Goal: Transaction & Acquisition: Purchase product/service

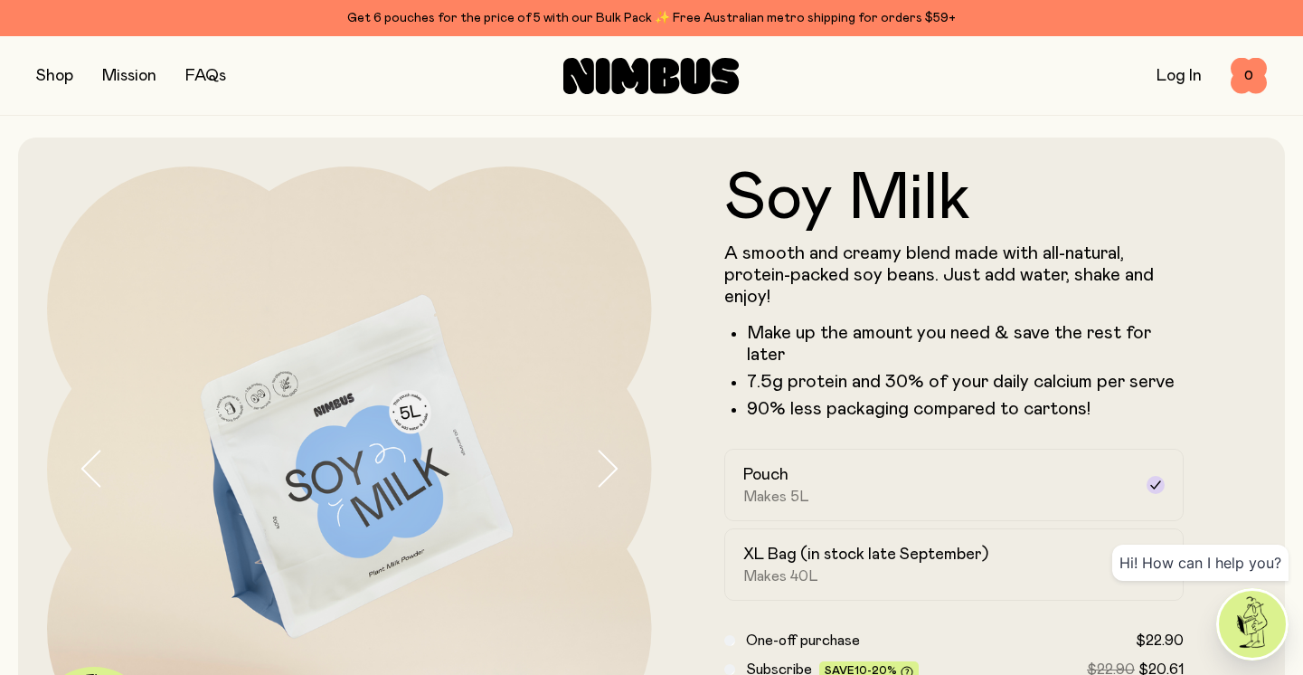
click at [51, 77] on button "button" at bounding box center [54, 75] width 37 height 25
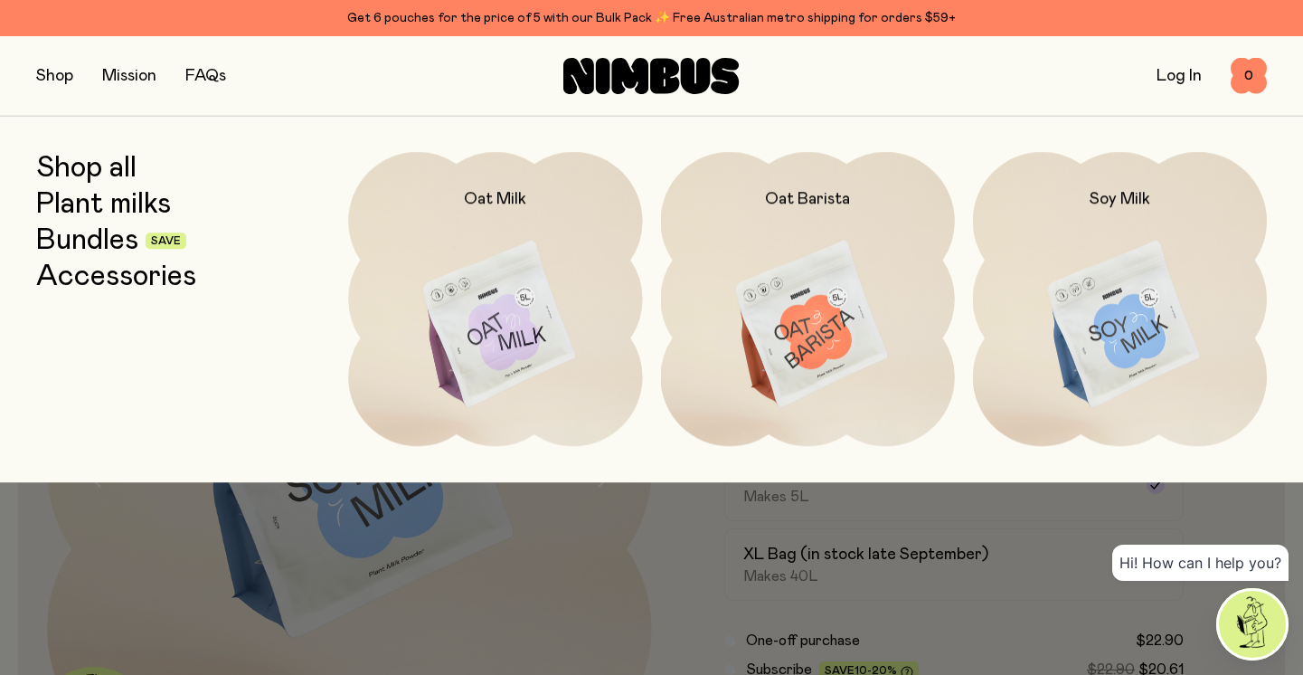
click at [105, 249] on link "Bundles" at bounding box center [87, 240] width 102 height 33
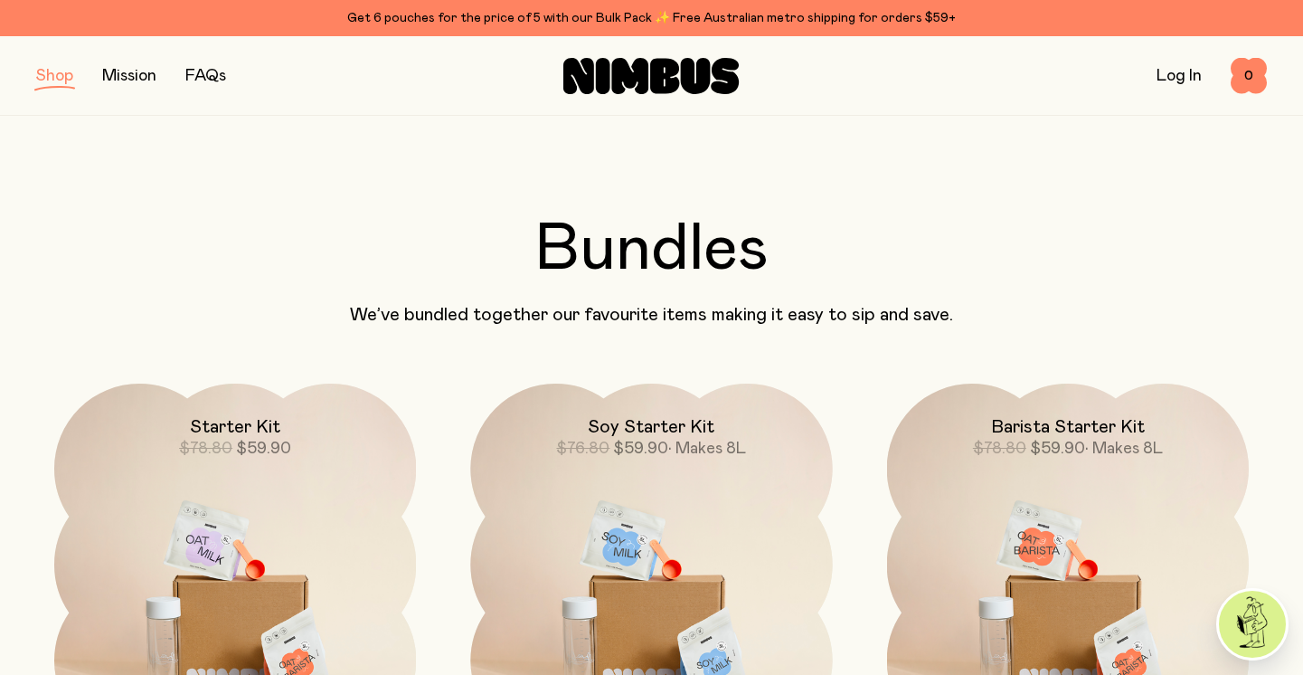
click at [651, 89] on icon at bounding box center [664, 75] width 29 height 35
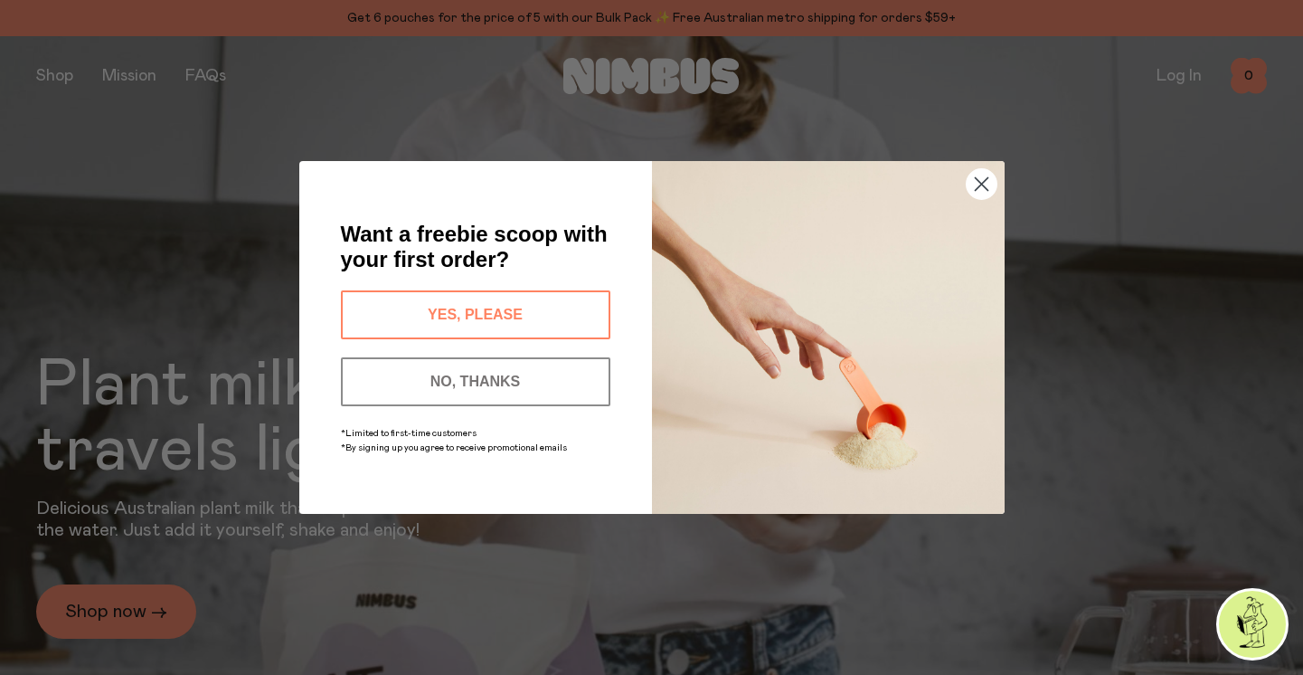
click at [483, 311] on button "YES, PLEASE" at bounding box center [475, 314] width 269 height 49
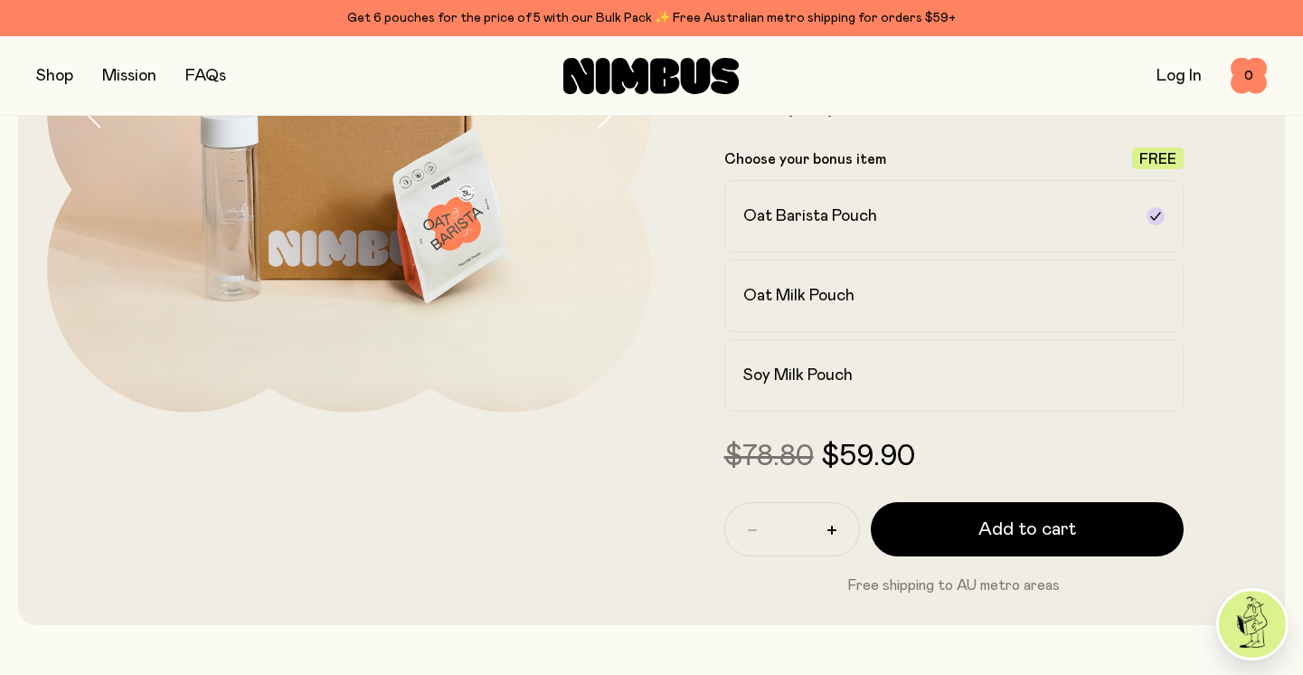
scroll to position [373, 0]
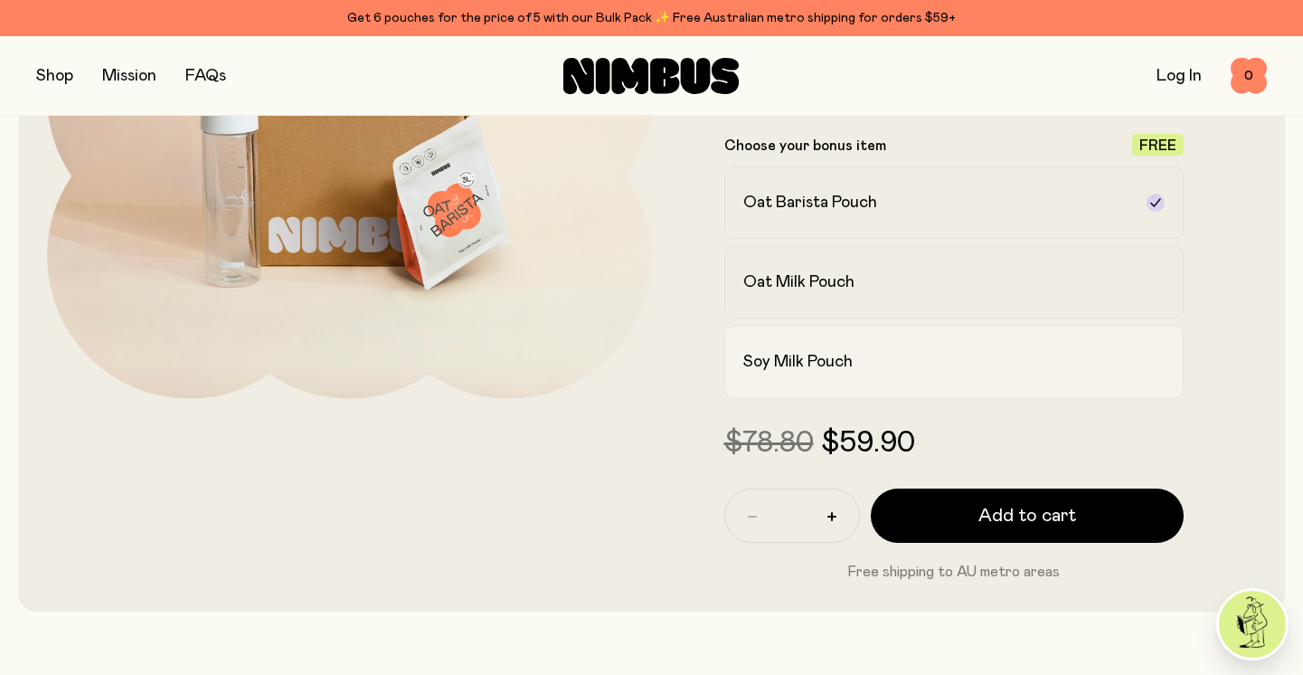
click at [816, 377] on label "Soy Milk Pouch" at bounding box center [954, 362] width 460 height 72
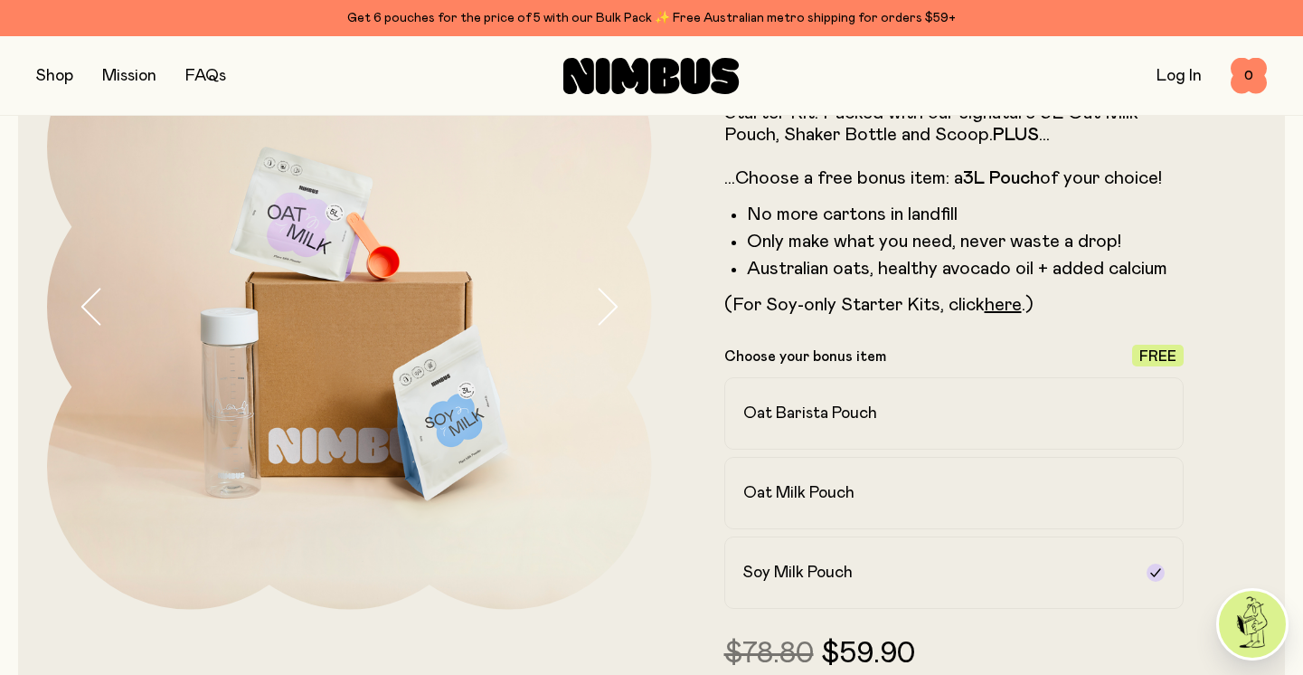
scroll to position [161, 0]
click at [851, 410] on h2 "Oat Barista Pouch" at bounding box center [810, 414] width 134 height 22
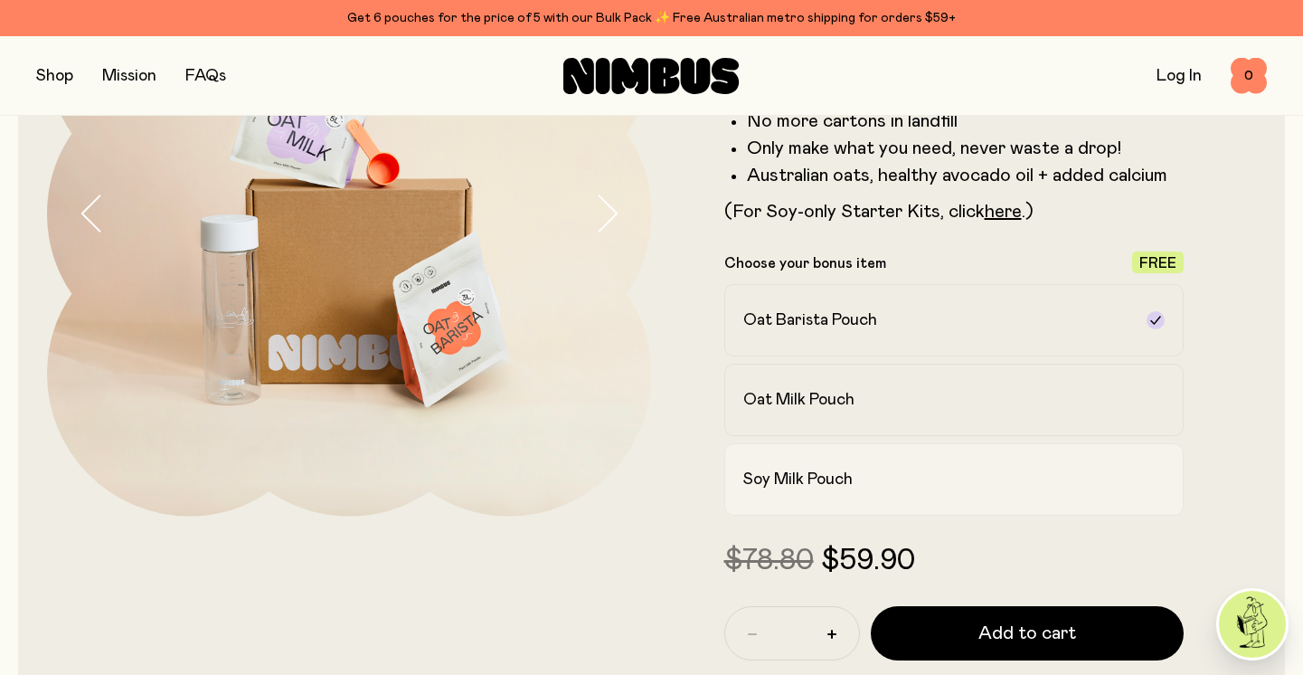
scroll to position [286, 0]
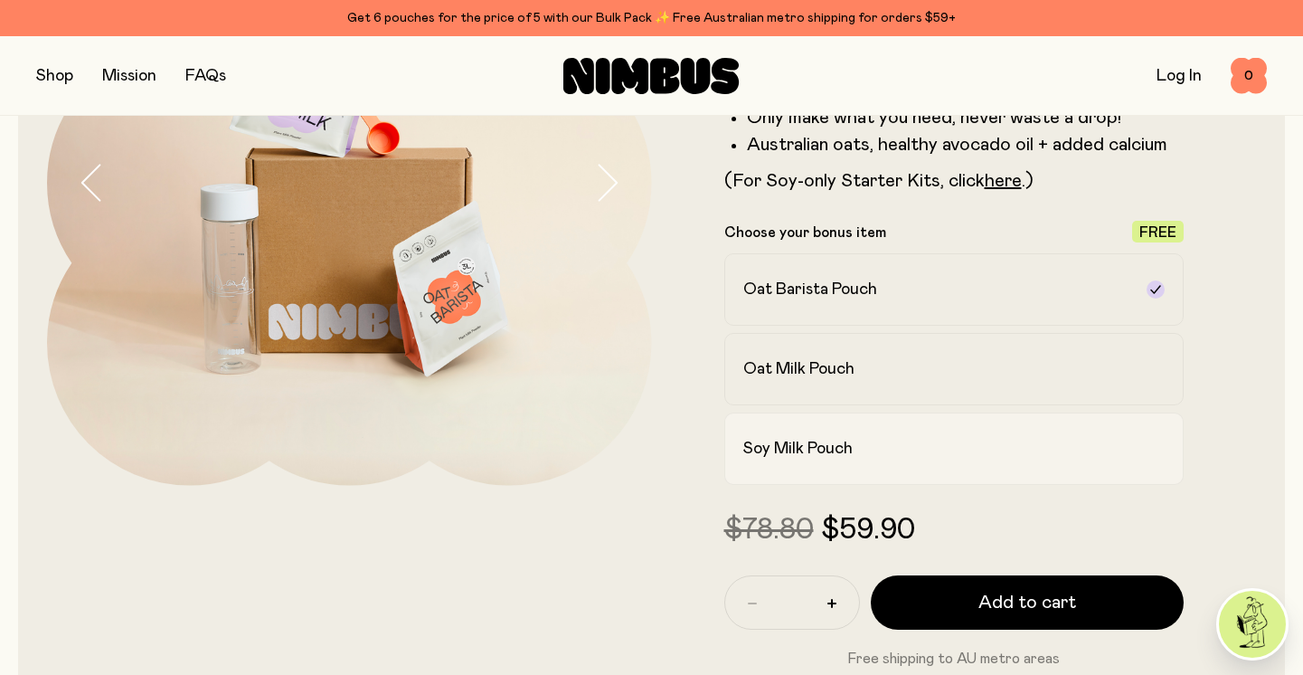
click at [839, 442] on h2 "Soy Milk Pouch" at bounding box center [797, 449] width 109 height 22
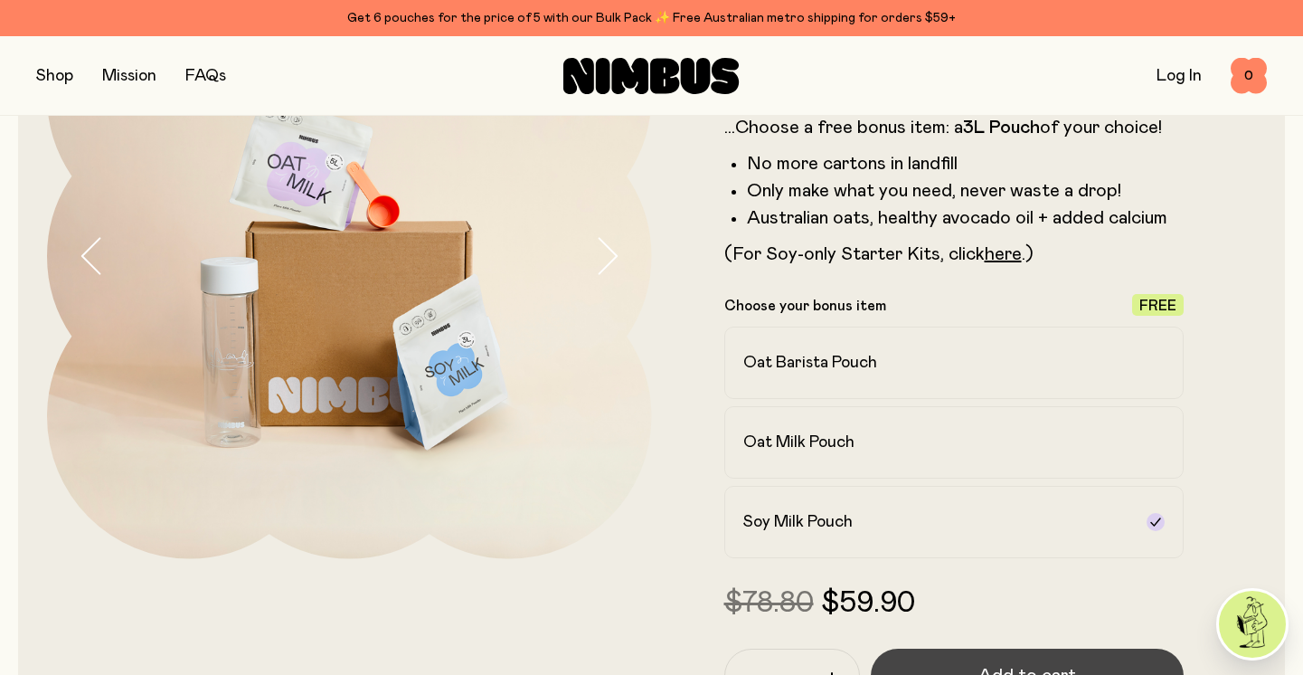
scroll to position [257, 0]
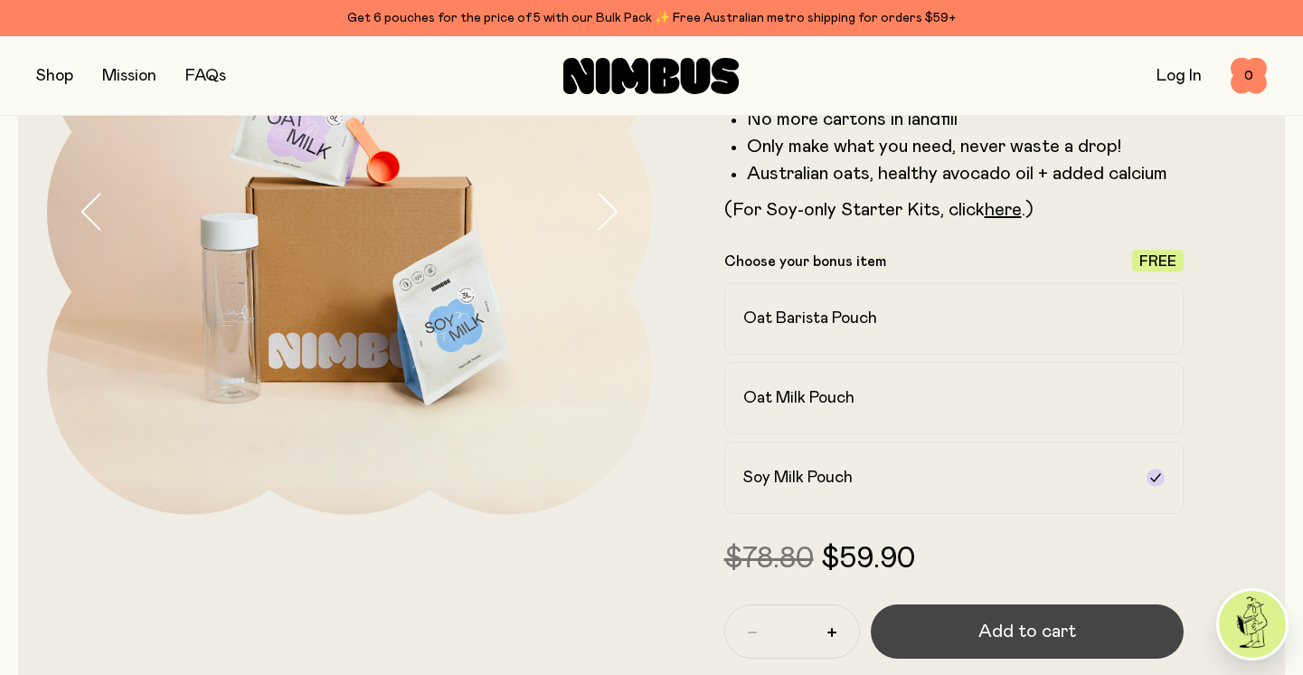
click at [1028, 635] on span "Add to cart" at bounding box center [1027, 630] width 98 height 25
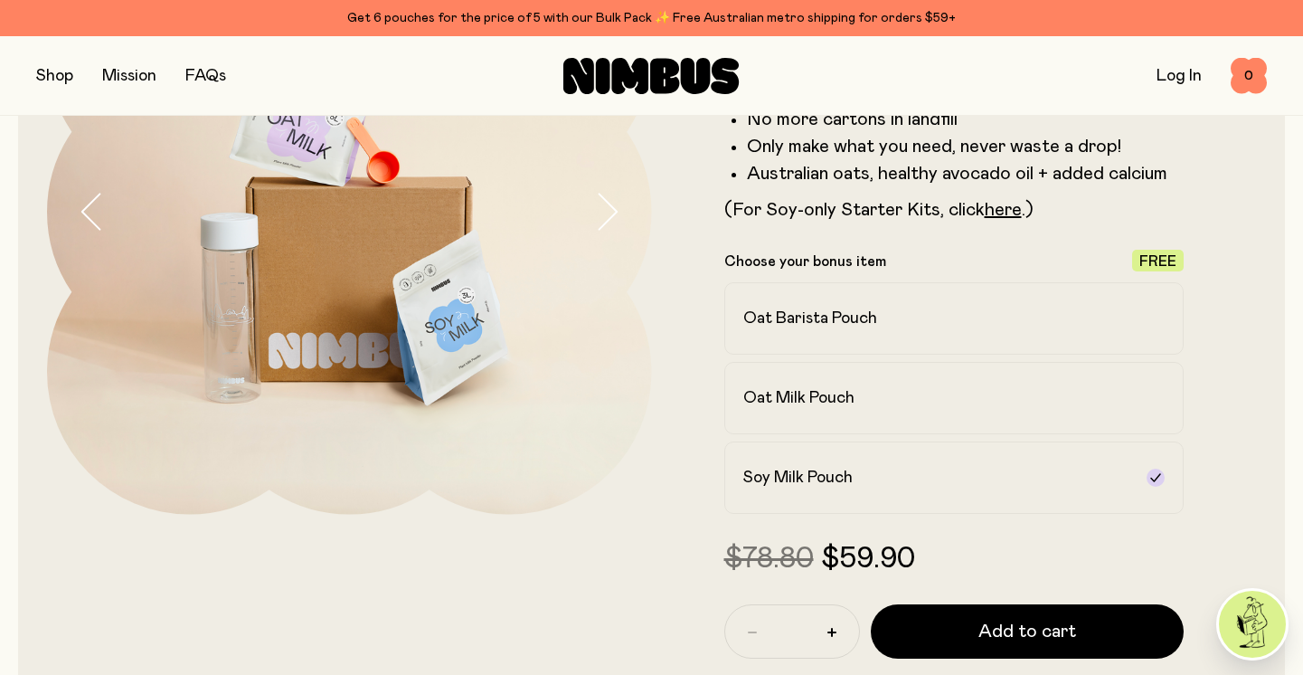
scroll to position [0, 0]
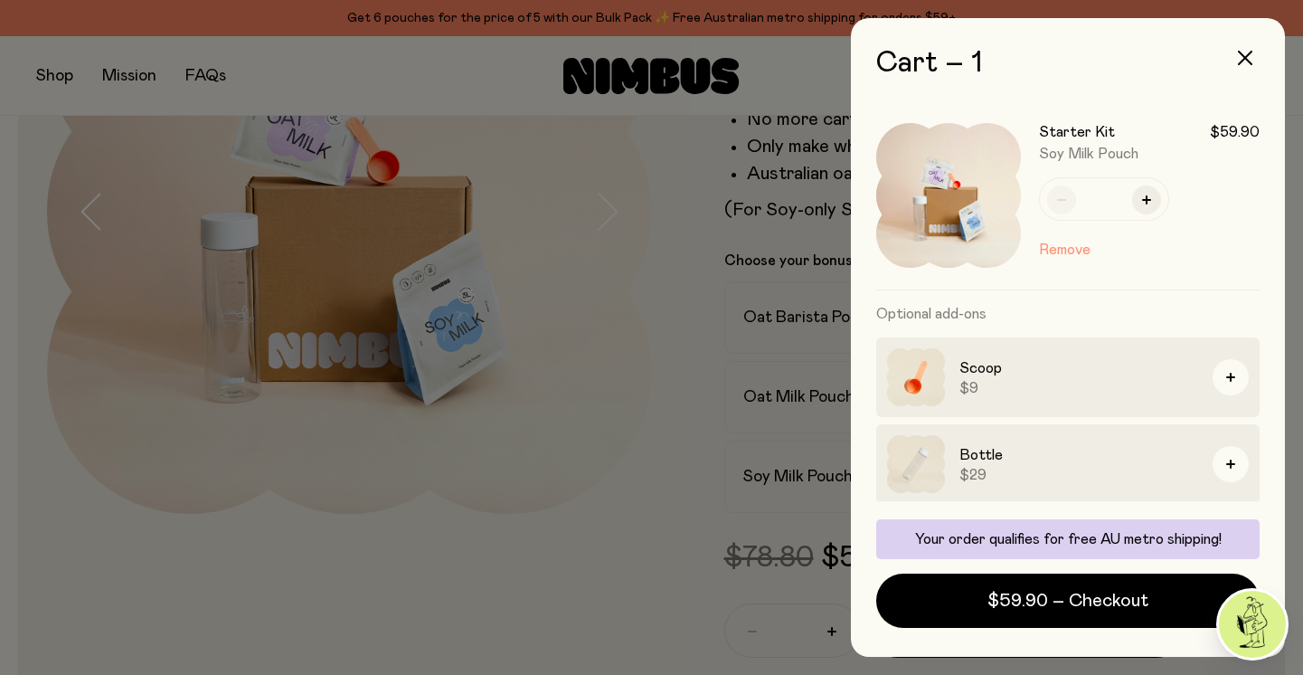
click at [1057, 246] on button "Remove" at bounding box center [1065, 250] width 52 height 22
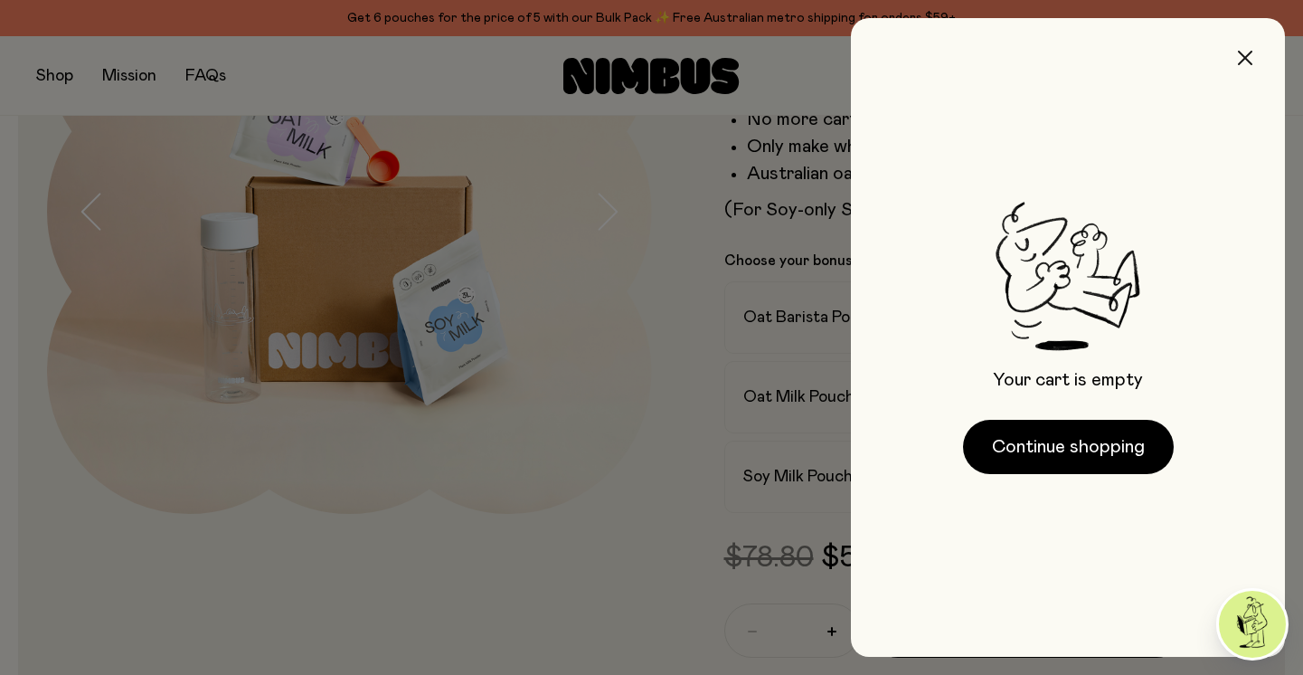
click at [1234, 55] on button "button" at bounding box center [1244, 57] width 43 height 43
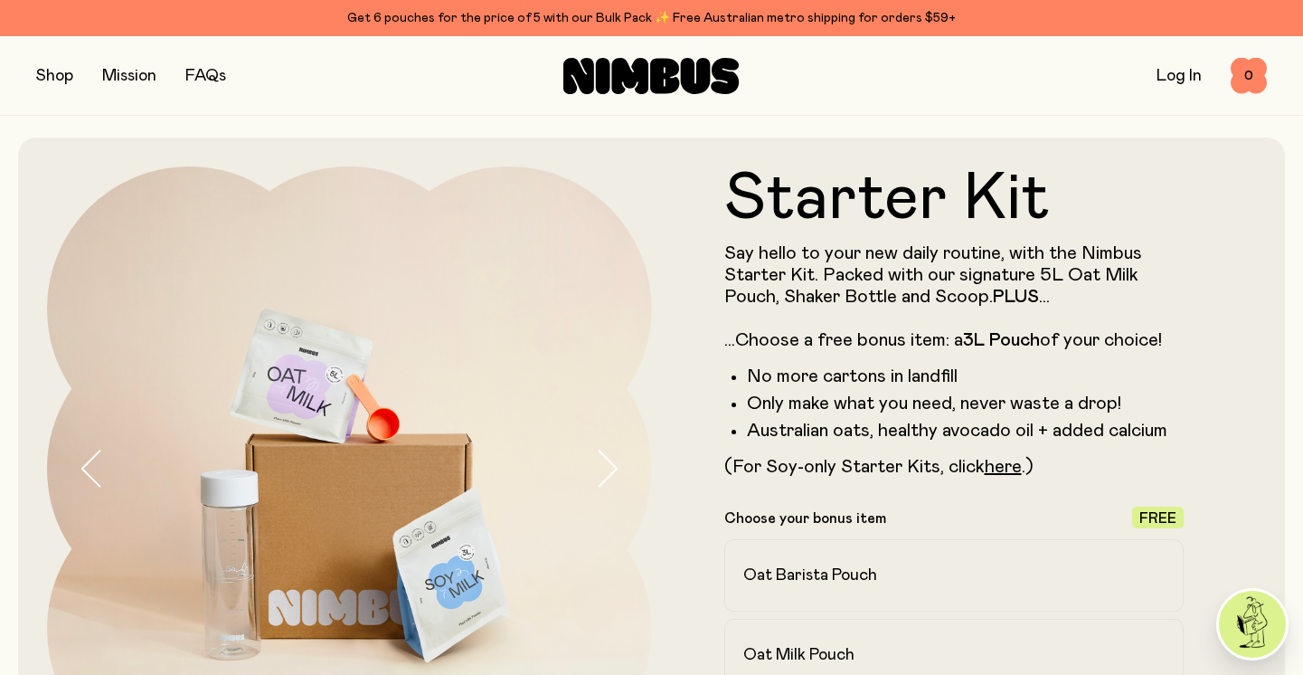
click at [590, 83] on icon at bounding box center [578, 76] width 31 height 36
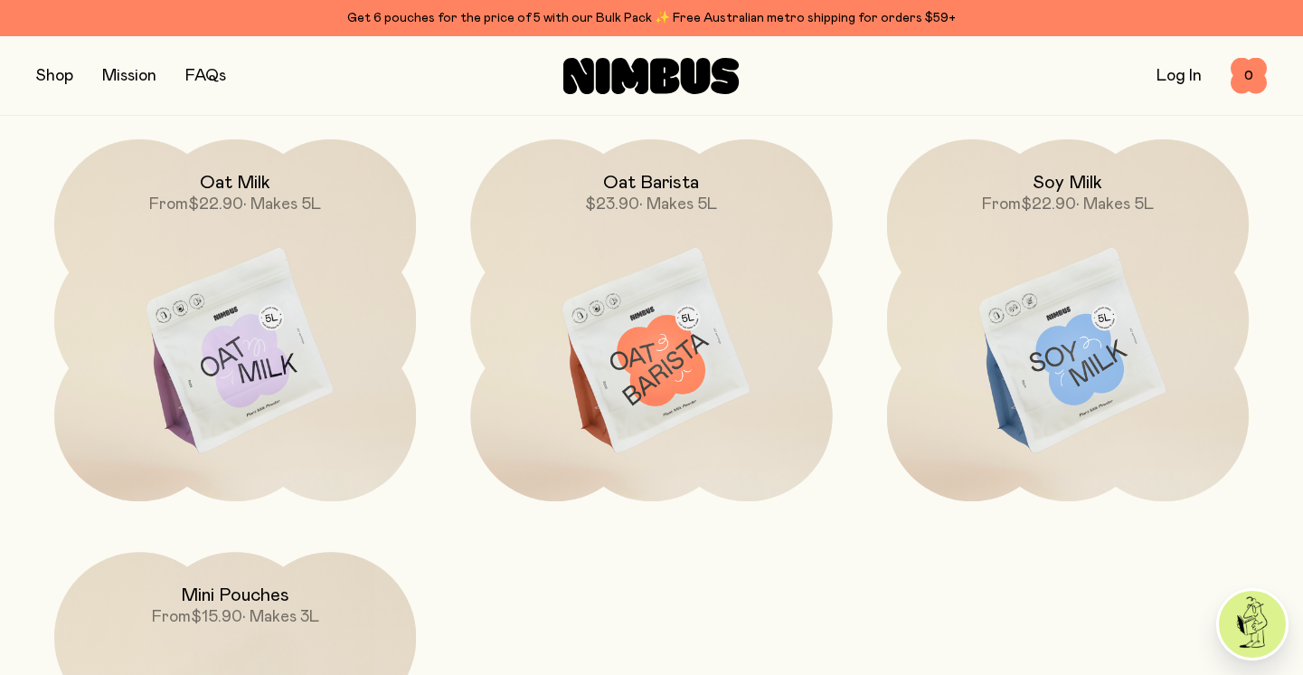
scroll to position [1519, 0]
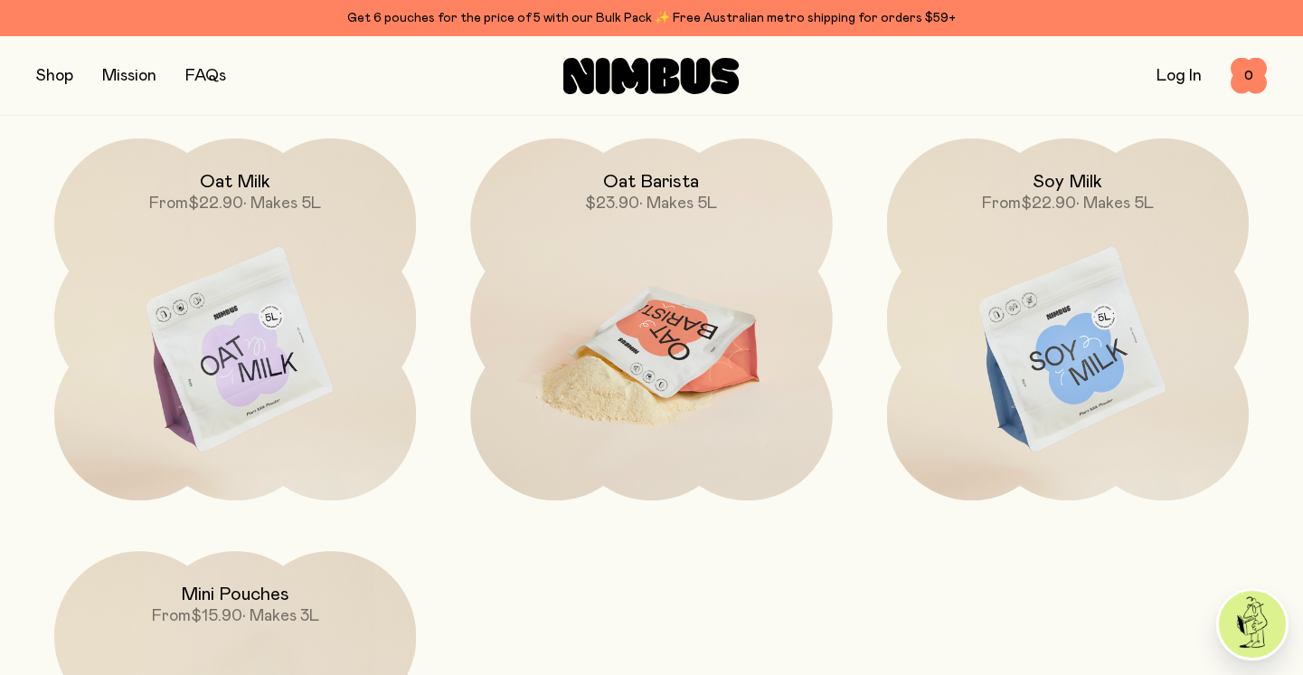
click at [659, 344] on img at bounding box center [651, 350] width 362 height 425
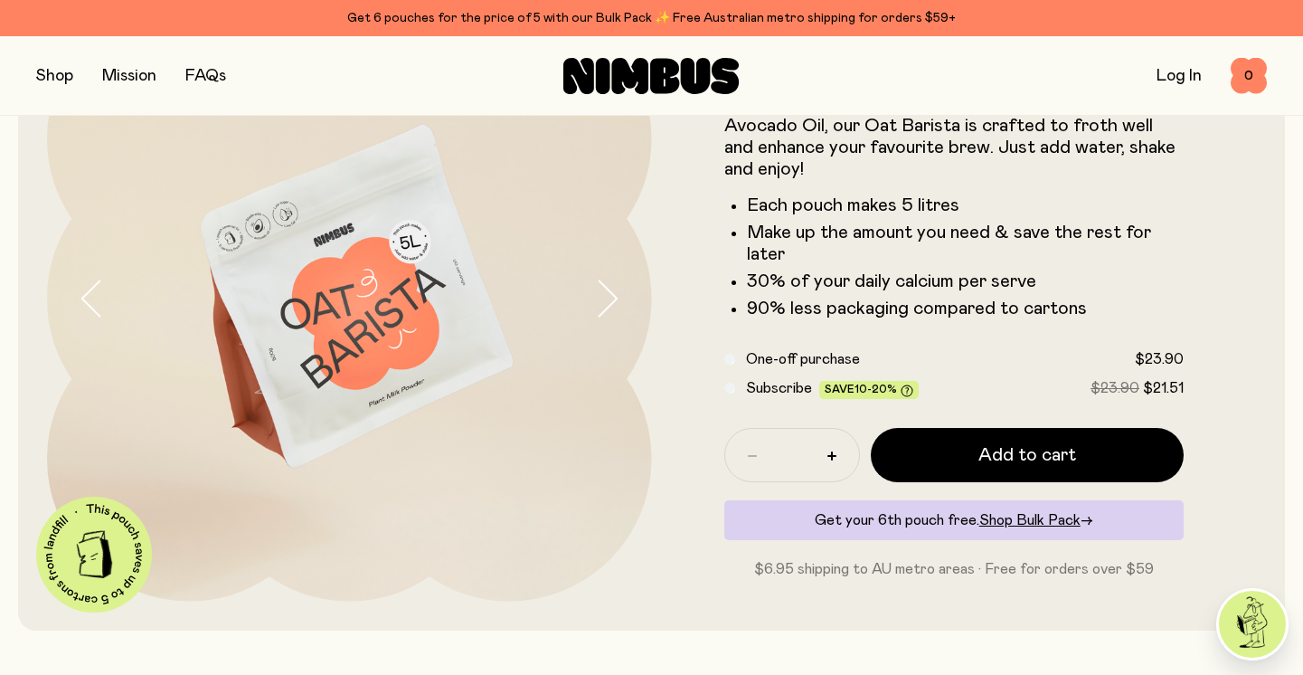
scroll to position [168, 0]
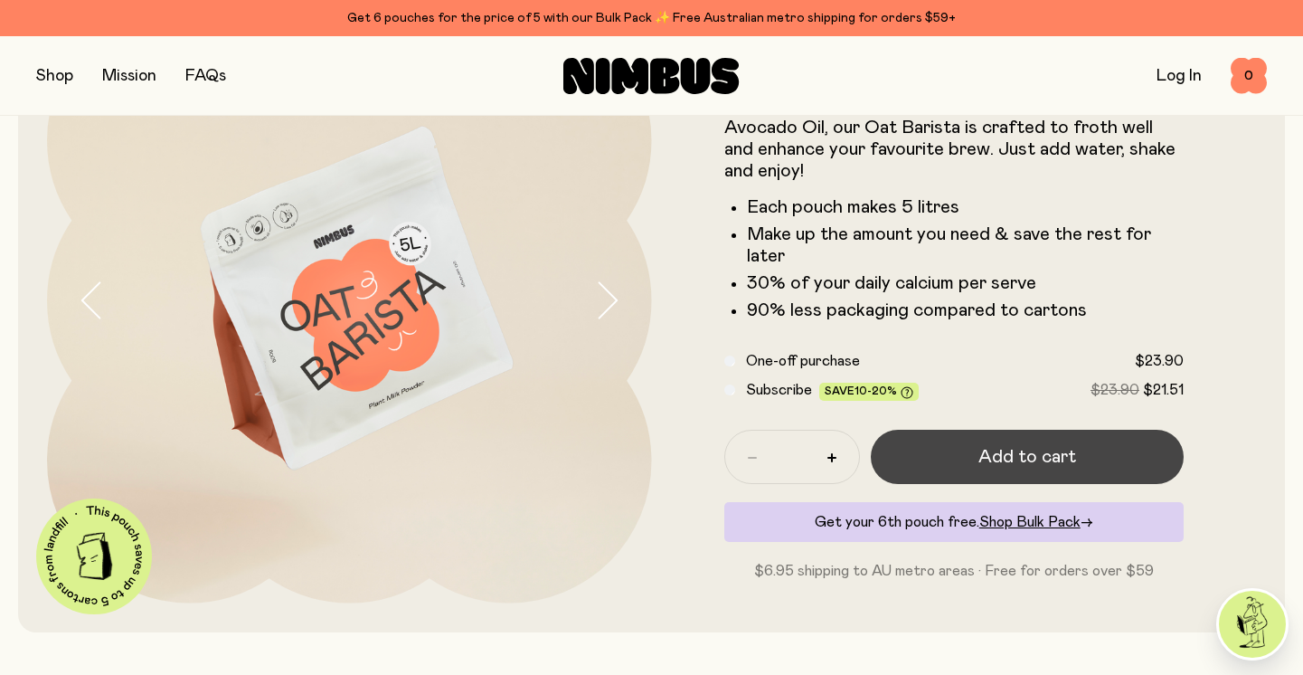
click at [1008, 462] on span "Add to cart" at bounding box center [1027, 456] width 98 height 25
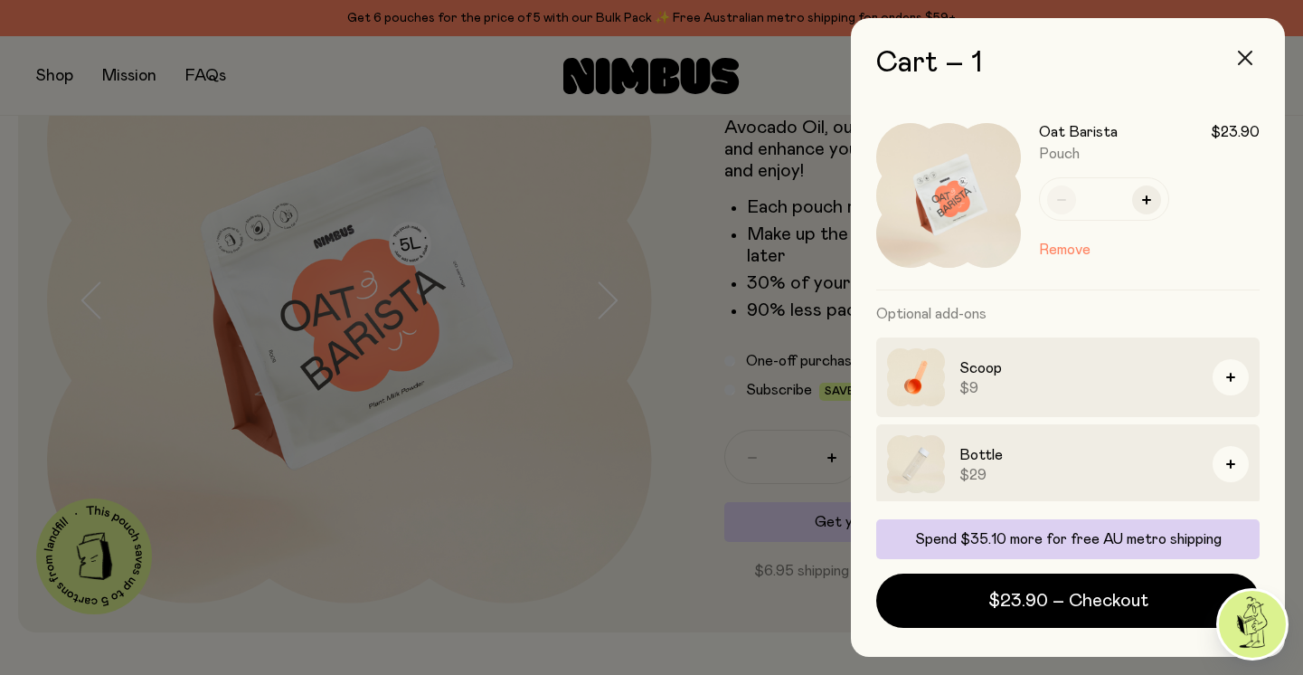
click at [1246, 51] on icon "button" at bounding box center [1245, 58] width 14 height 14
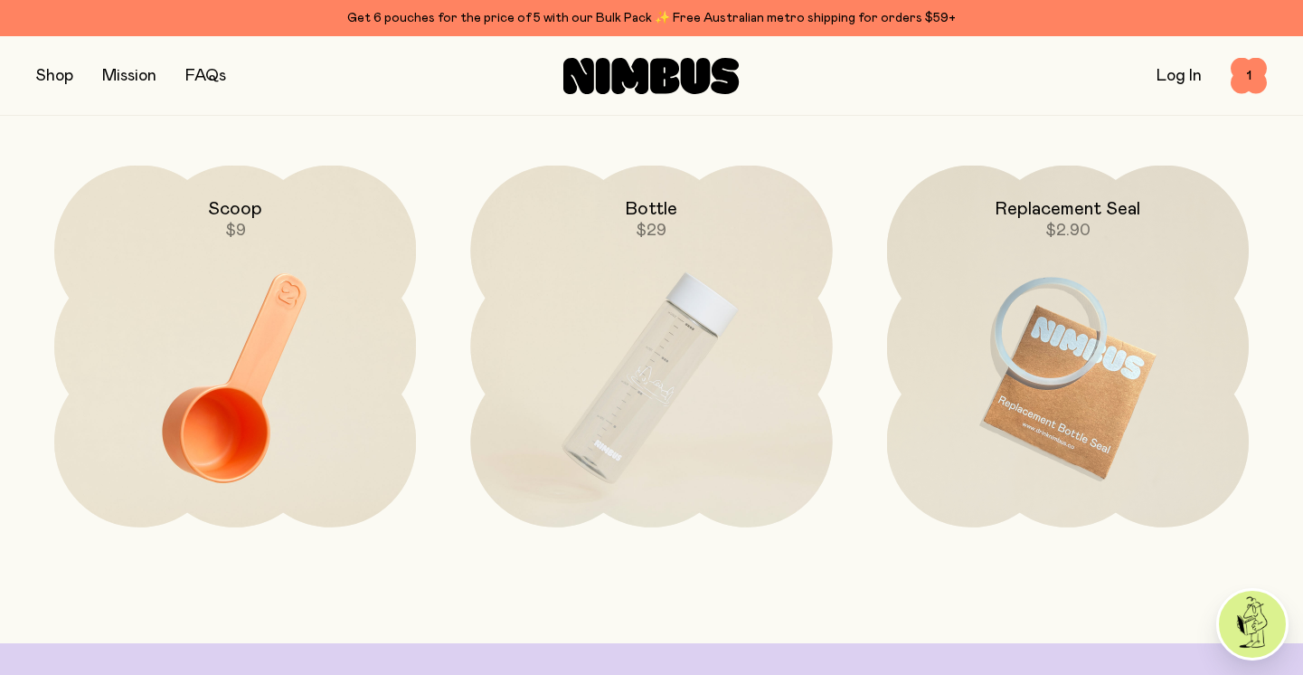
scroll to position [3929, 0]
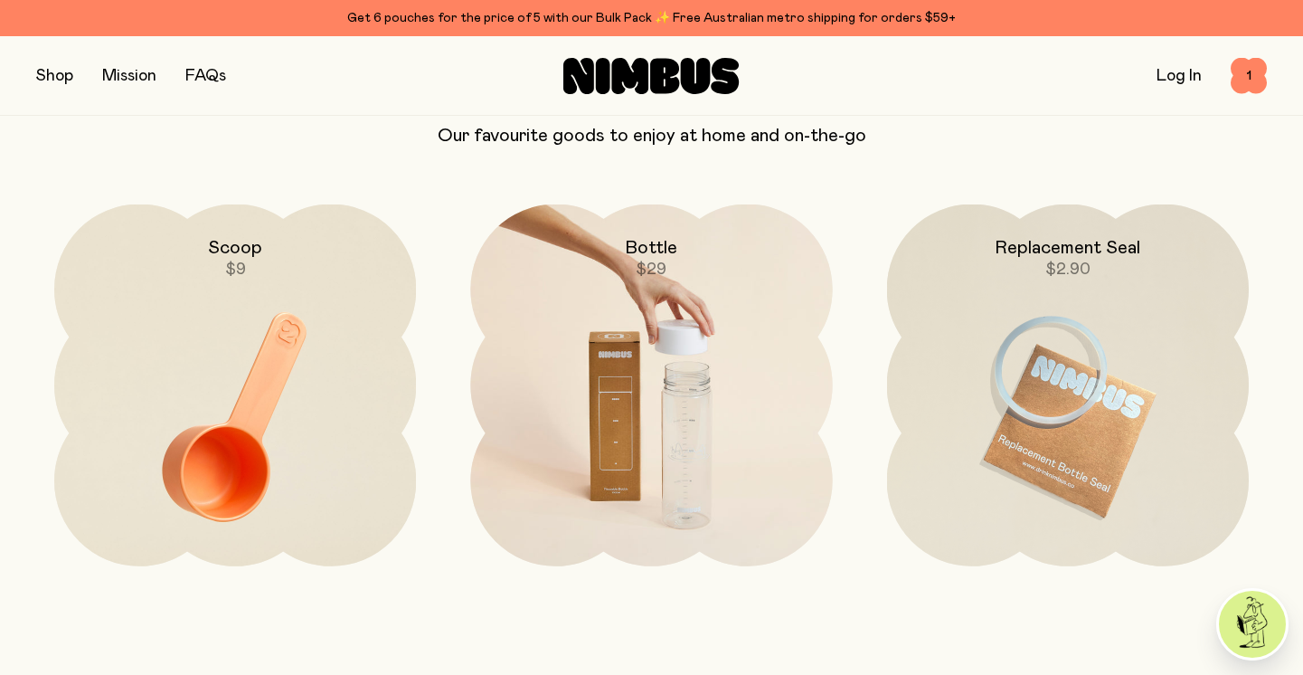
click at [688, 332] on img at bounding box center [651, 416] width 362 height 425
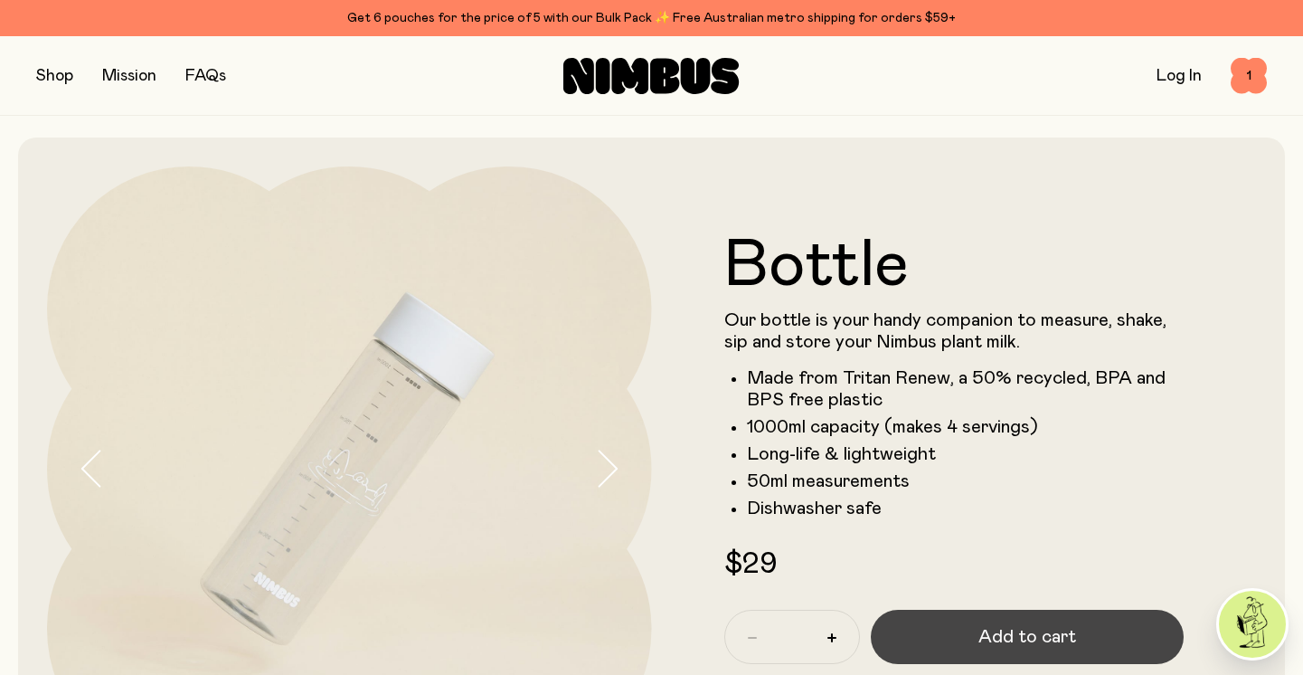
click at [1045, 624] on span "Add to cart" at bounding box center [1027, 636] width 98 height 25
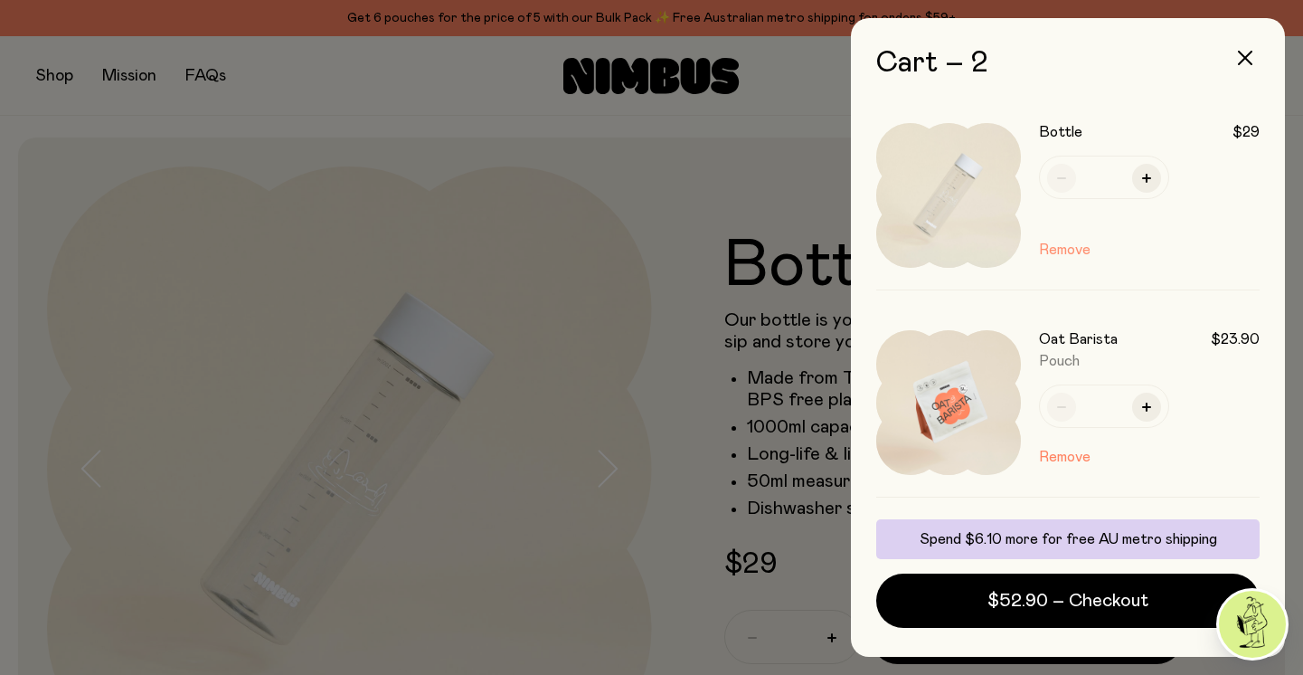
click at [1071, 243] on button "Remove" at bounding box center [1065, 250] width 52 height 22
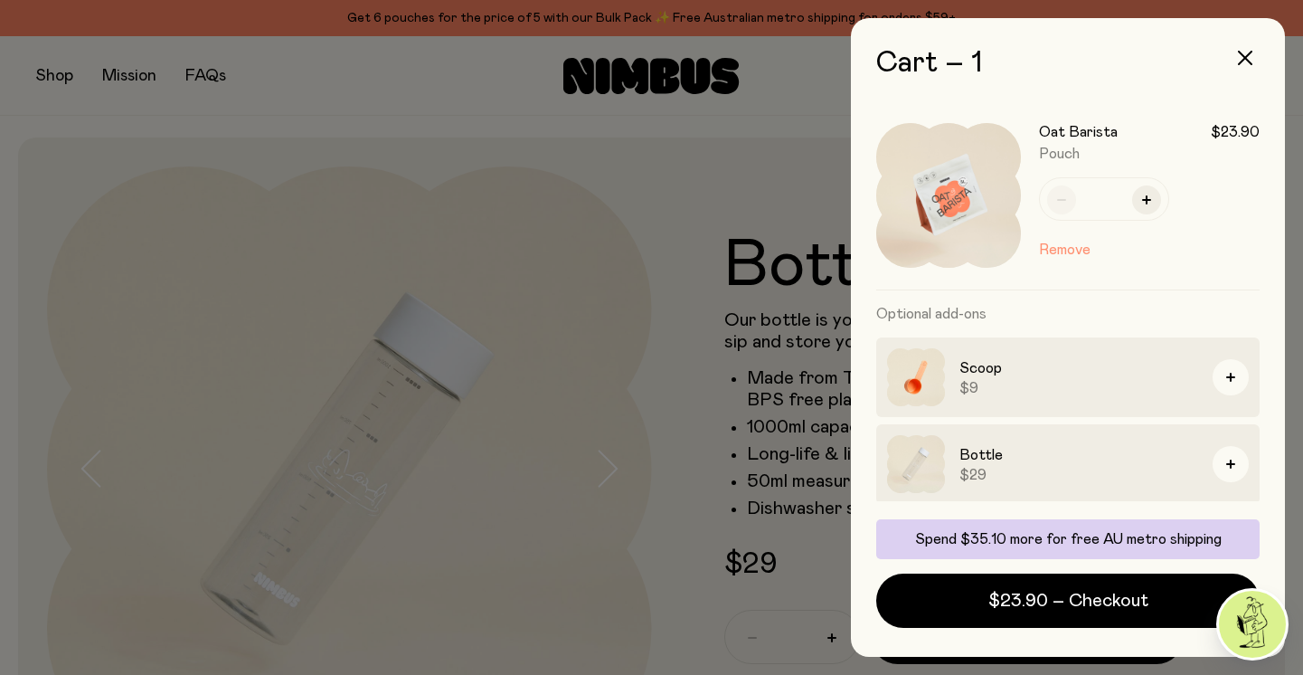
click at [1078, 247] on button "Remove" at bounding box center [1065, 250] width 52 height 22
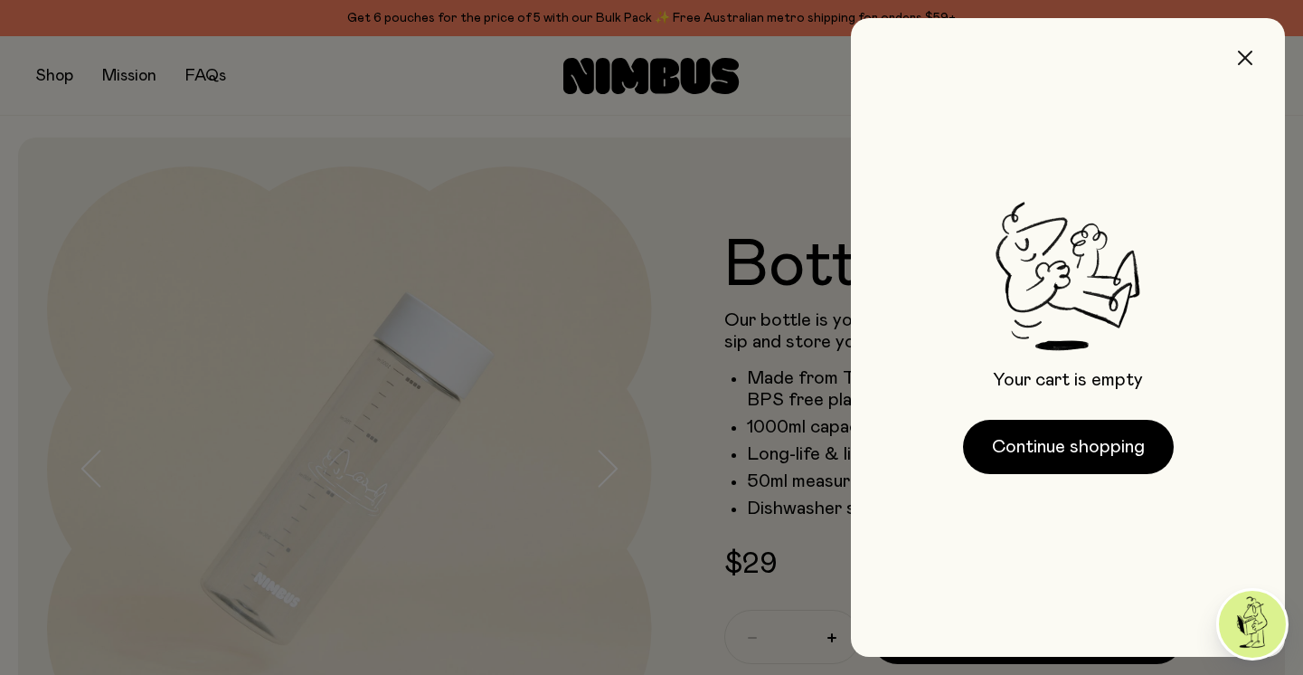
click at [1241, 58] on icon "button" at bounding box center [1245, 58] width 14 height 14
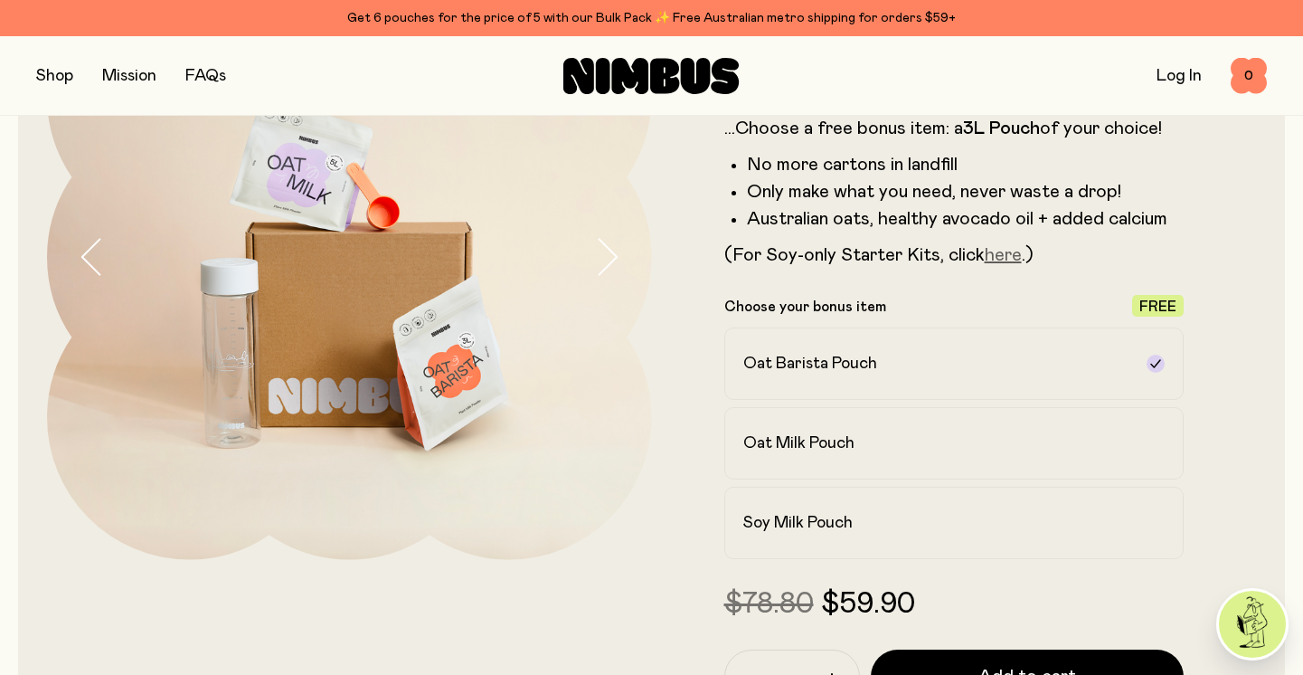
scroll to position [79, 0]
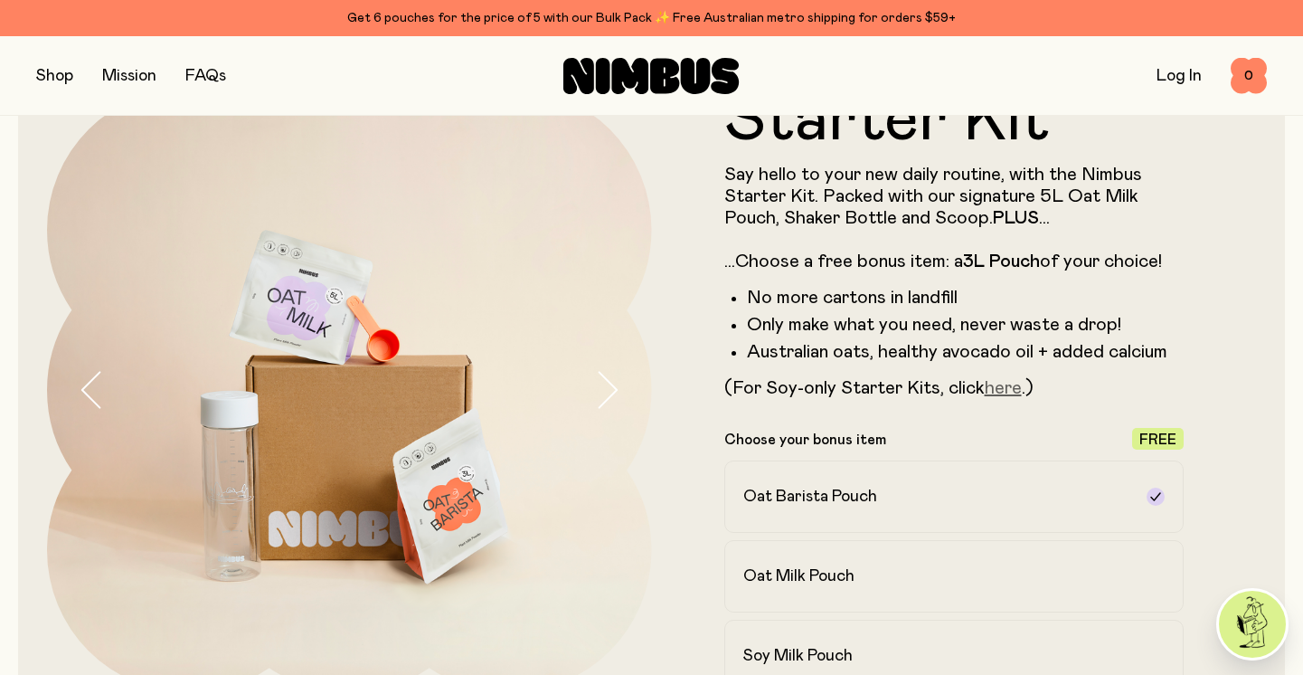
click at [1002, 386] on link "here" at bounding box center [1003, 388] width 37 height 18
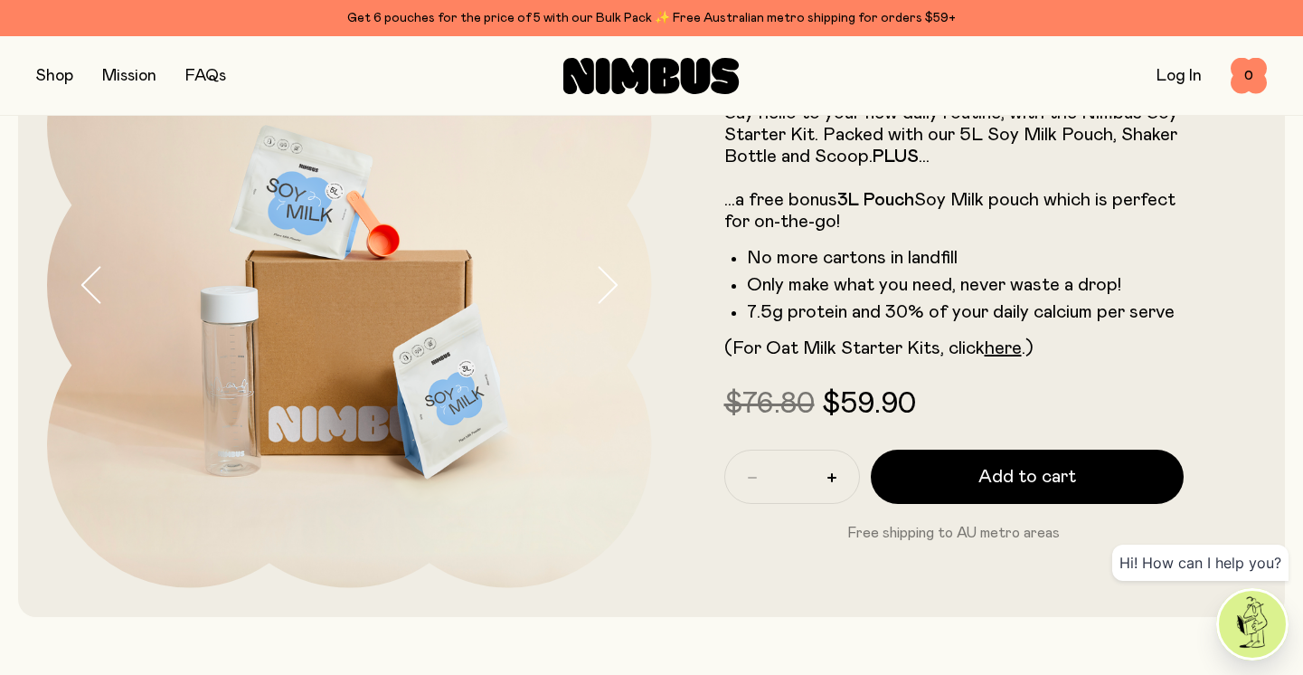
scroll to position [192, 0]
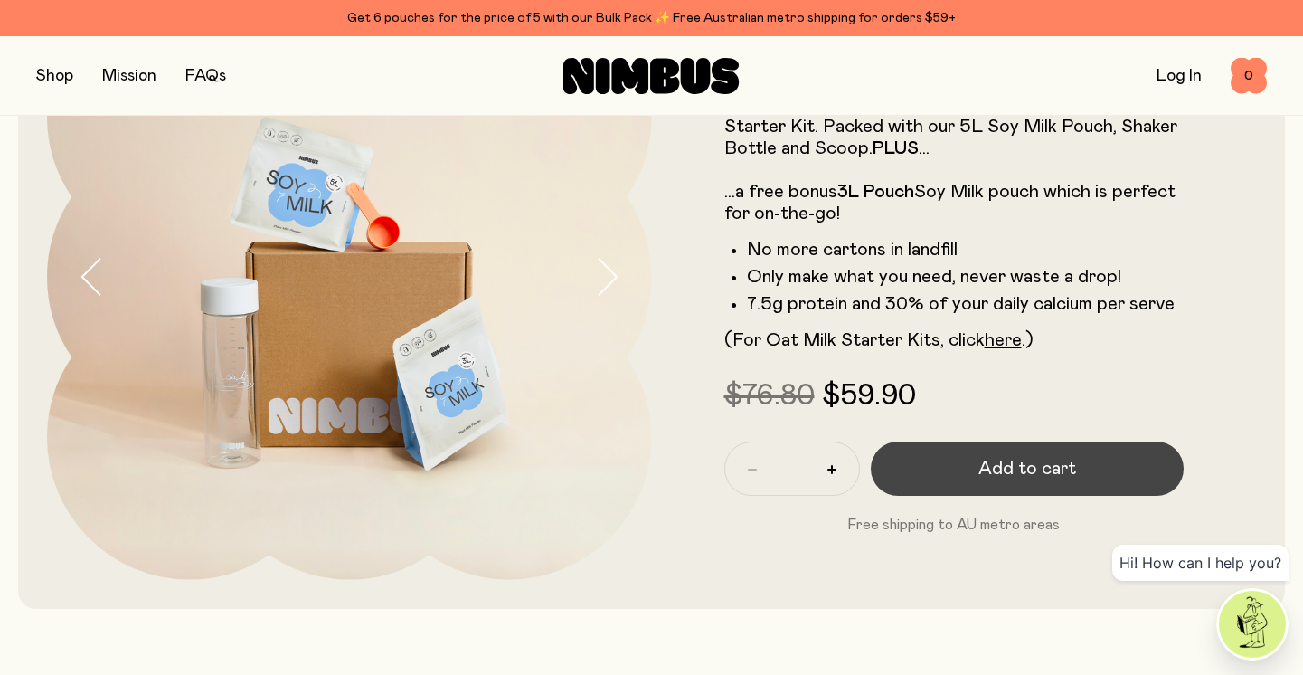
click at [1024, 471] on span "Add to cart" at bounding box center [1027, 468] width 98 height 25
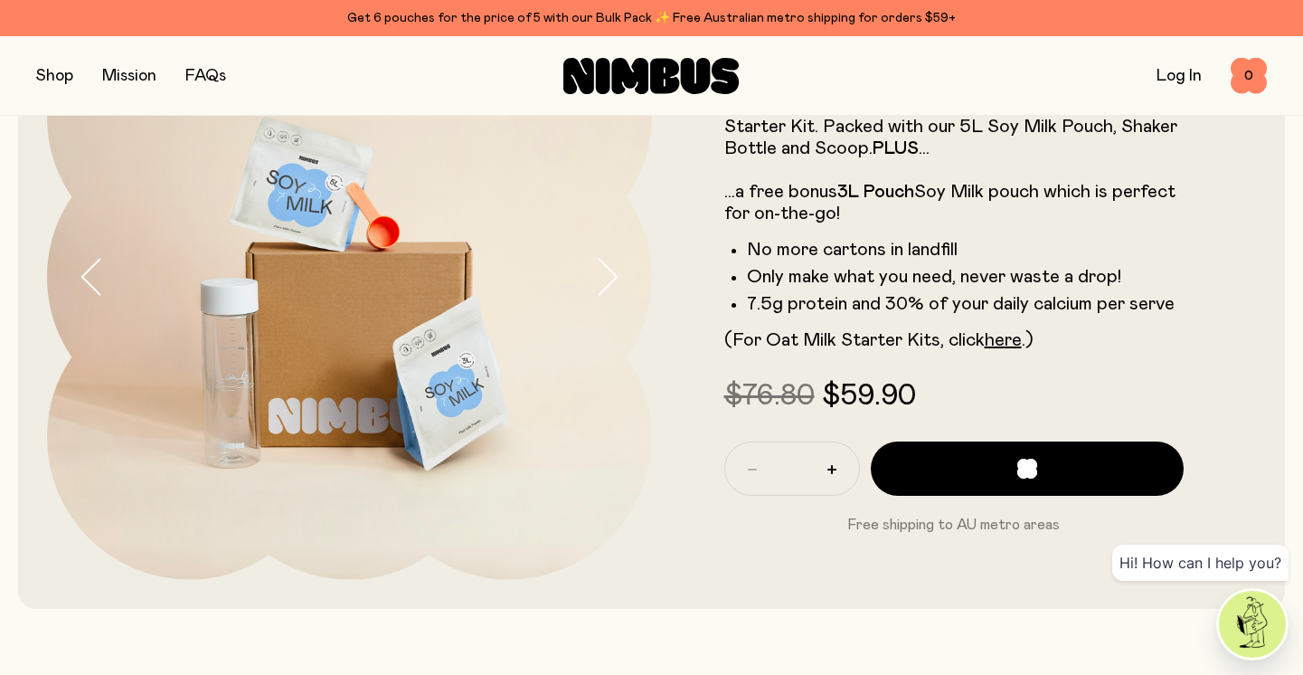
scroll to position [0, 0]
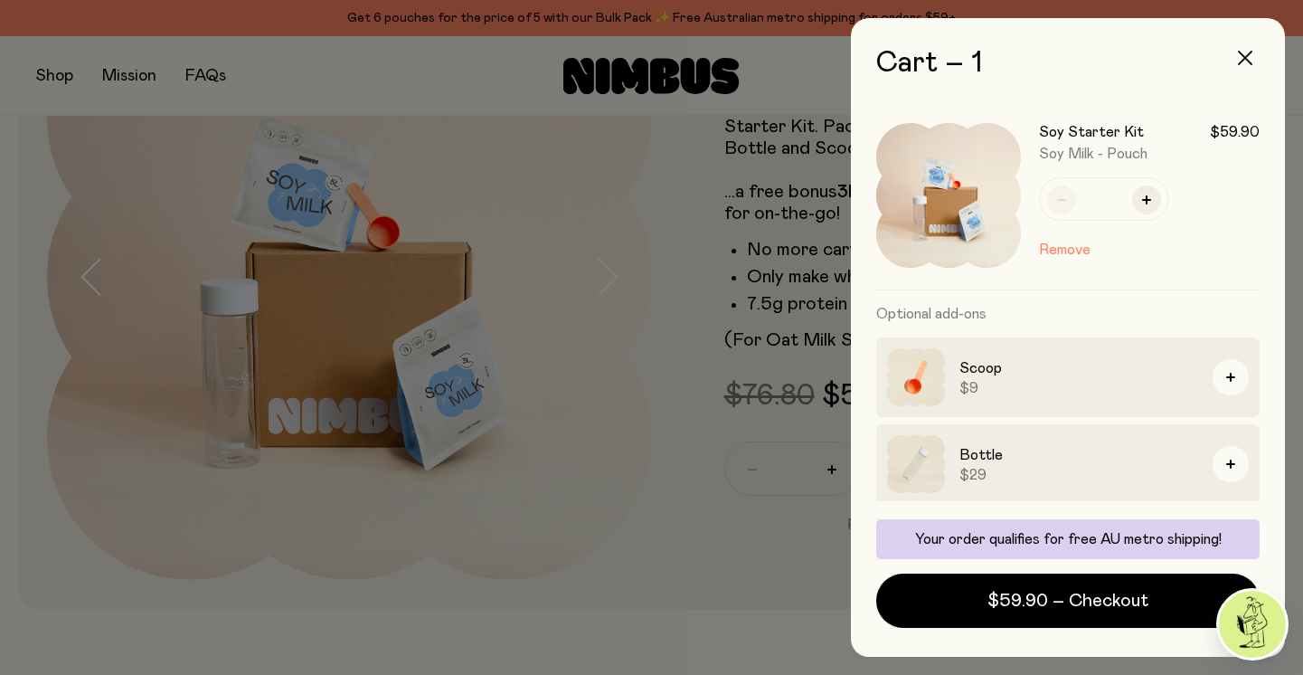
click at [1246, 55] on icon "button" at bounding box center [1245, 58] width 14 height 14
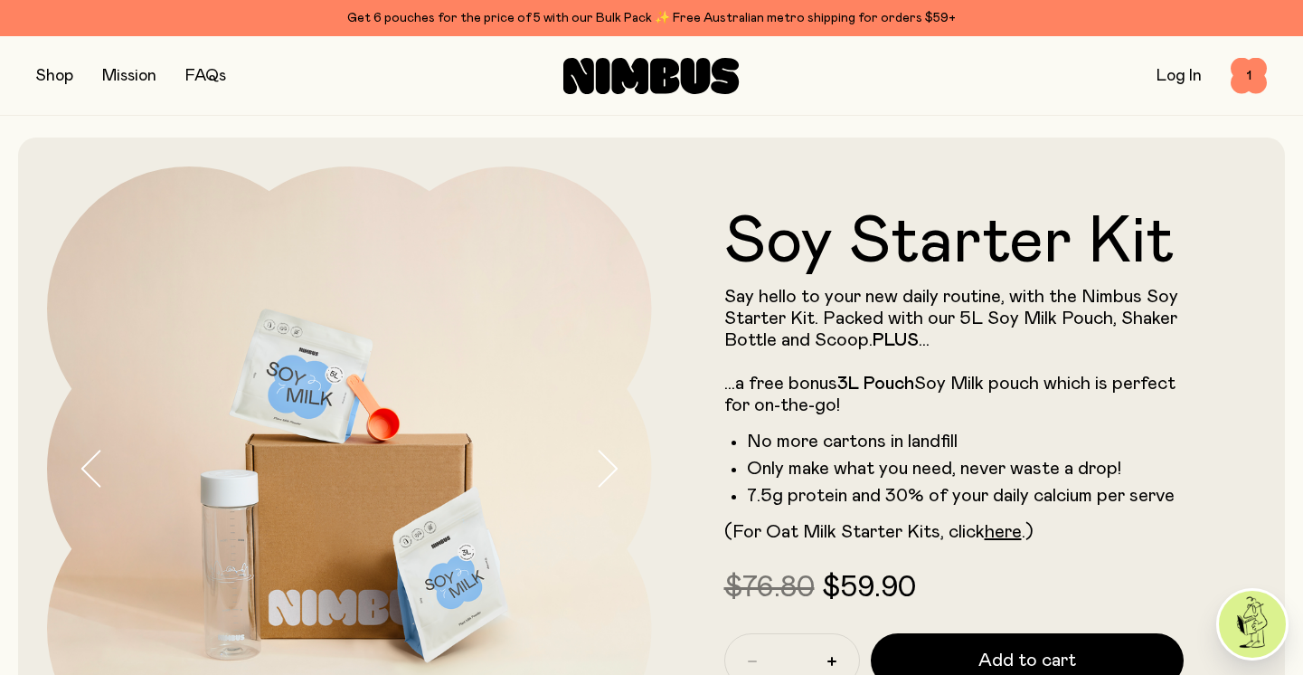
click at [49, 87] on button "button" at bounding box center [54, 75] width 37 height 25
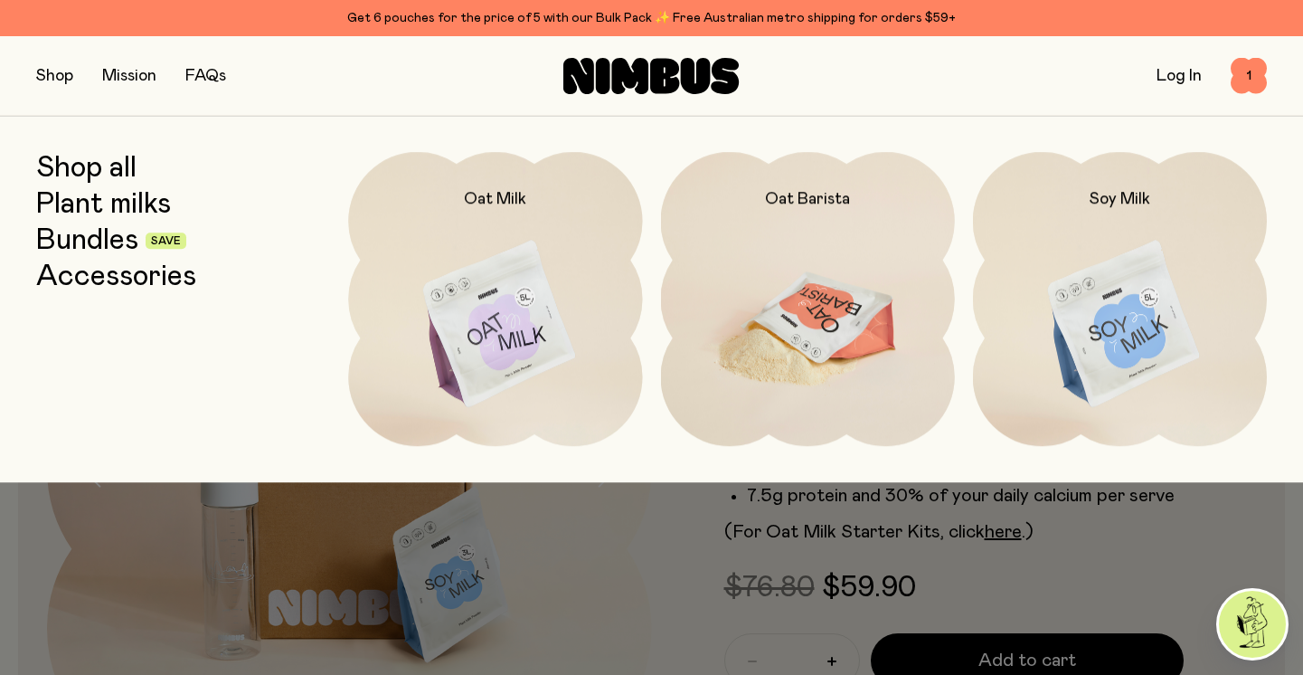
click at [809, 310] on img at bounding box center [808, 324] width 294 height 345
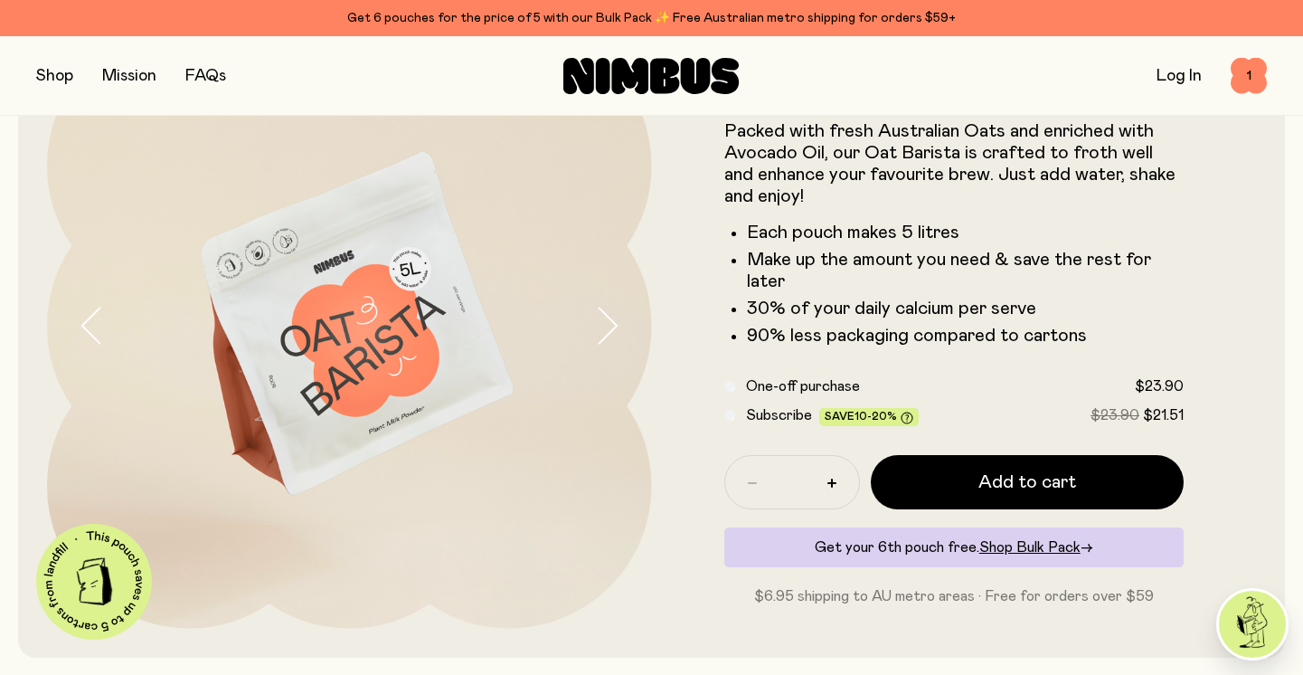
scroll to position [159, 0]
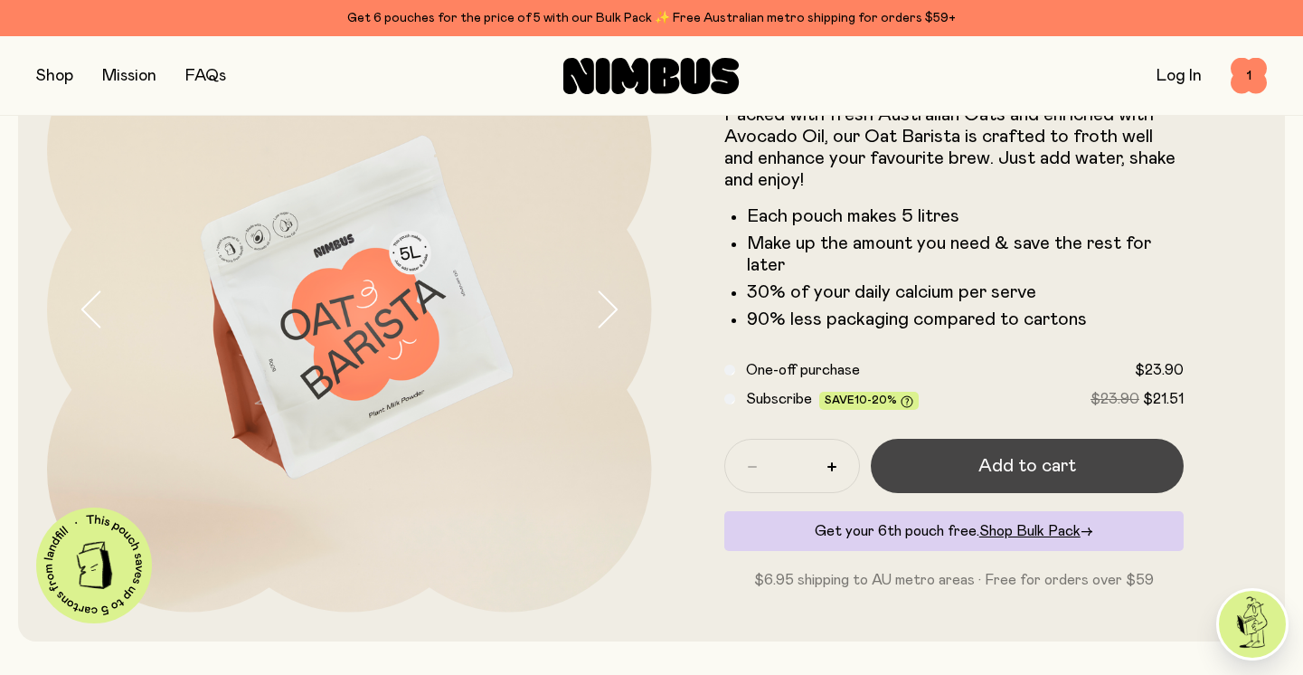
click at [1021, 462] on span "Add to cart" at bounding box center [1027, 465] width 98 height 25
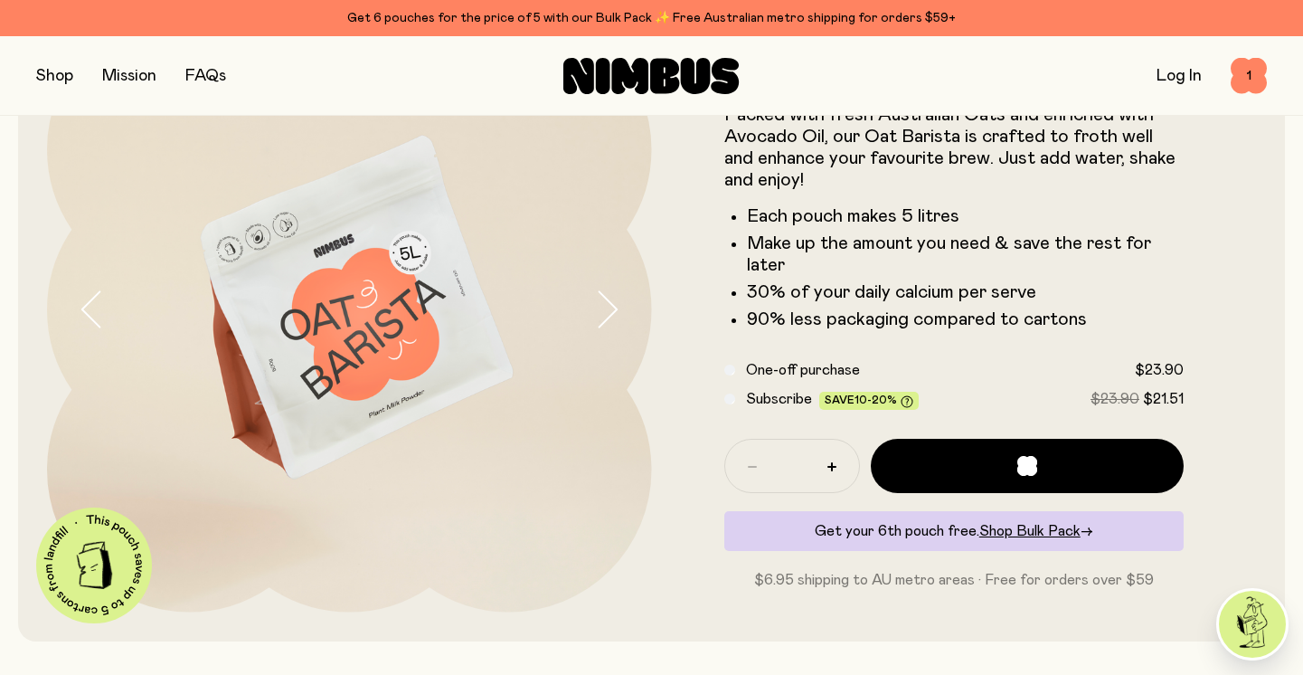
scroll to position [0, 0]
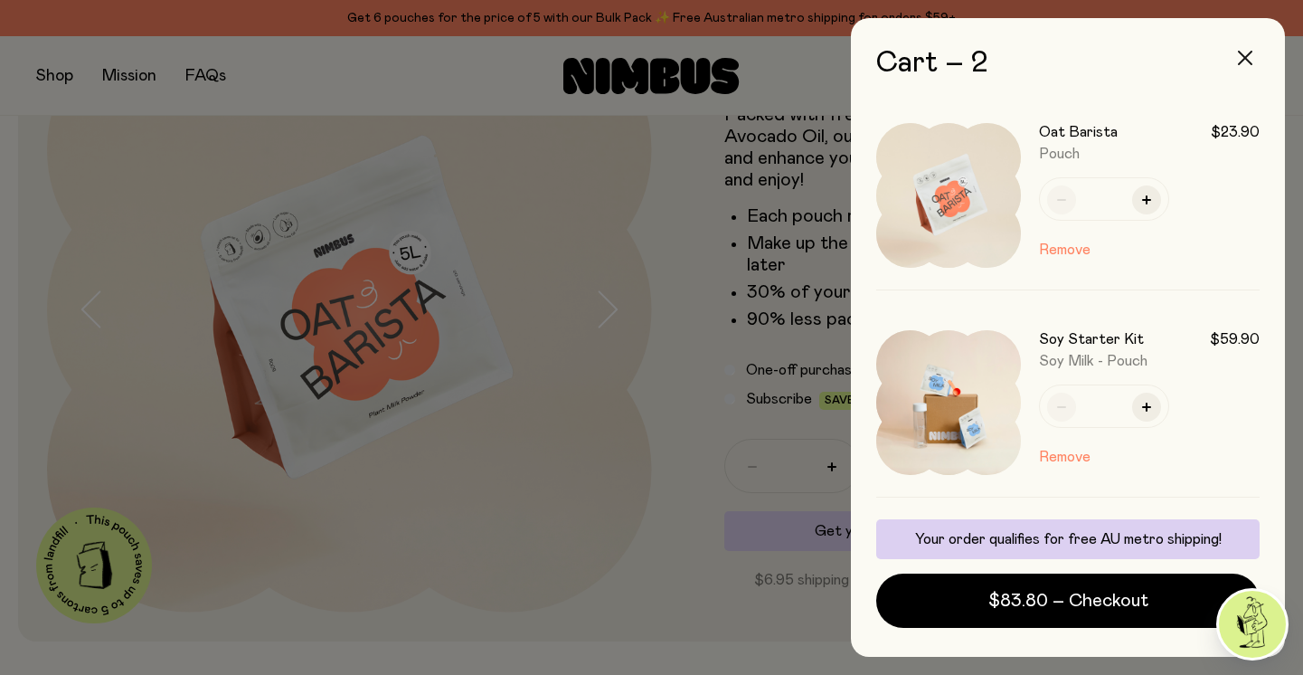
click at [1234, 56] on button "button" at bounding box center [1244, 57] width 43 height 43
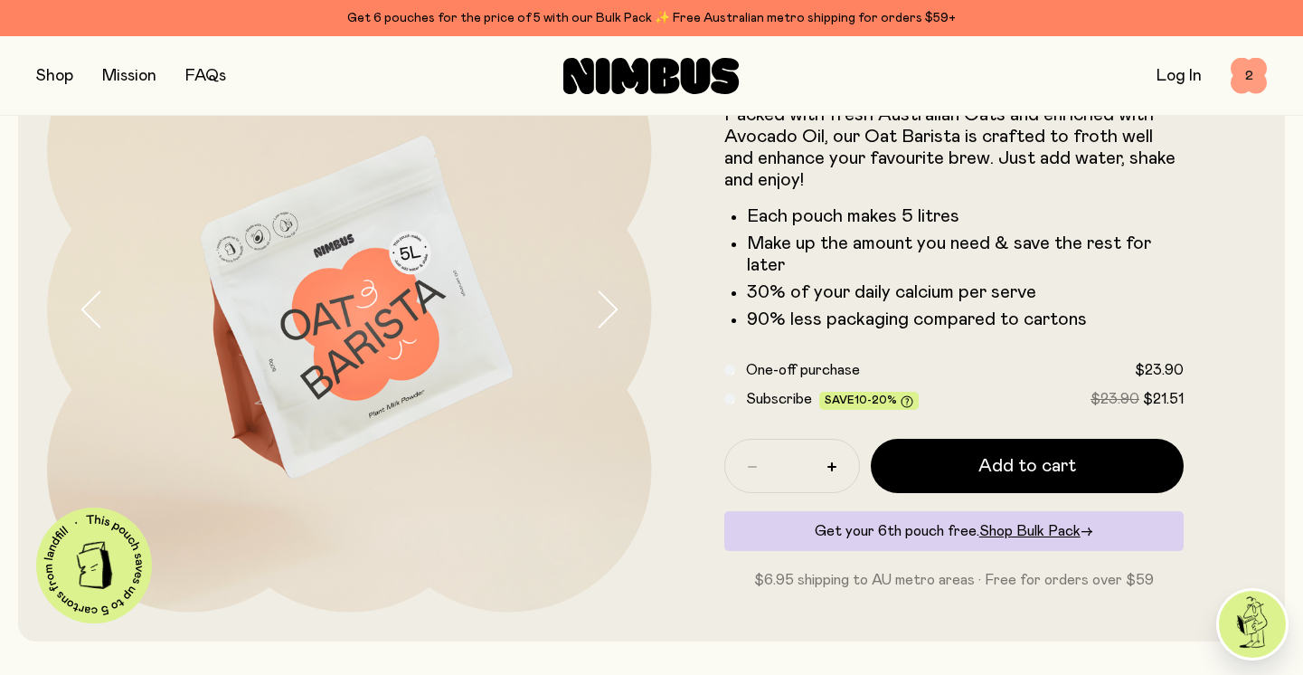
click at [1237, 80] on span "2" at bounding box center [1249, 76] width 36 height 36
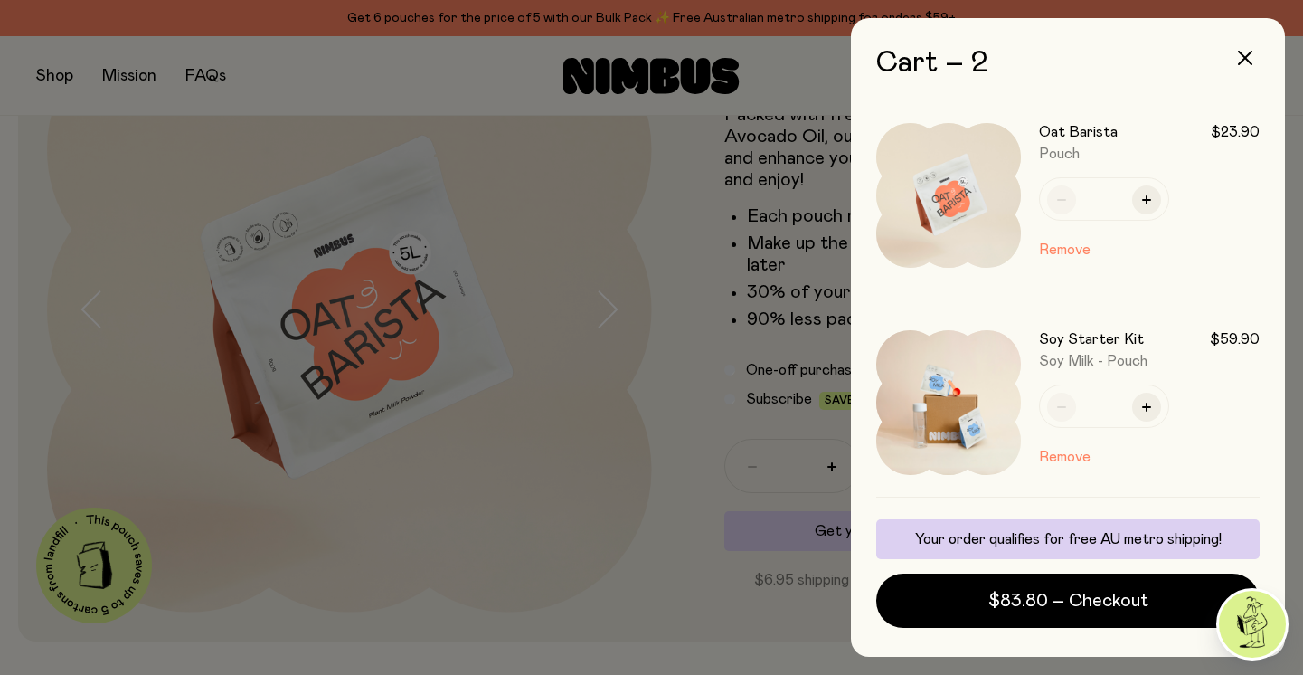
scroll to position [0, 0]
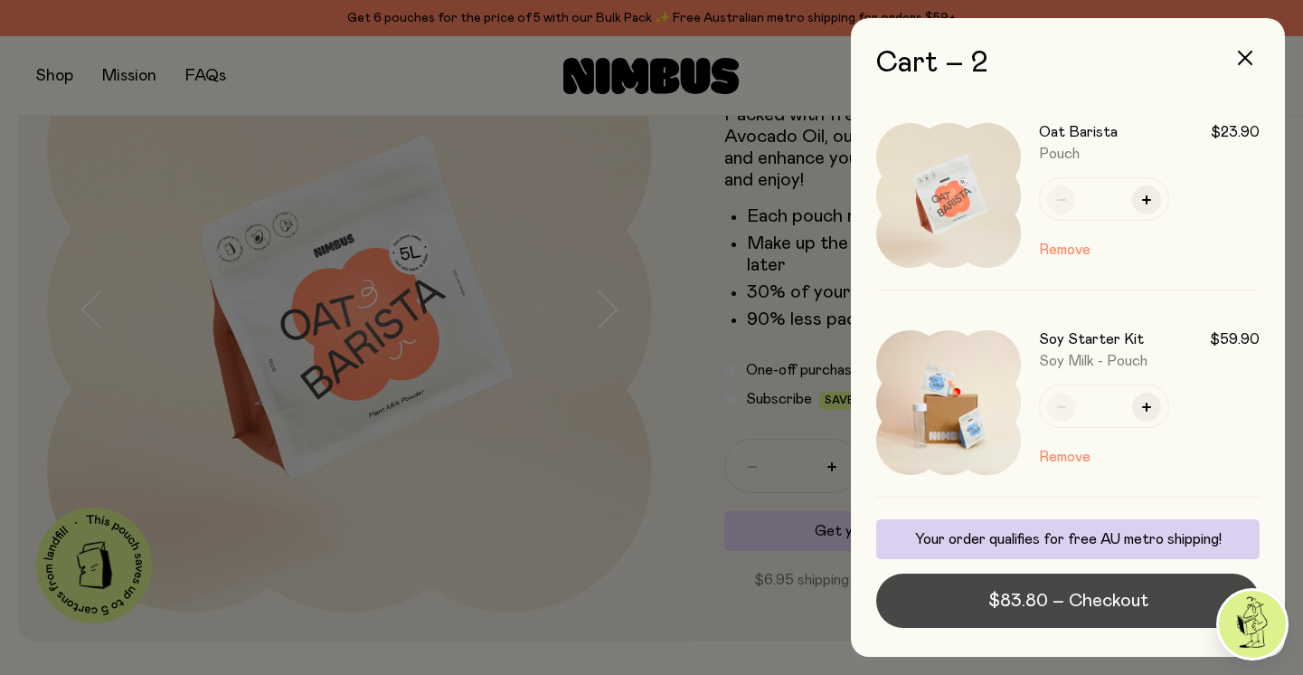
click at [1093, 612] on span "$83.80 – Checkout" at bounding box center [1068, 600] width 160 height 25
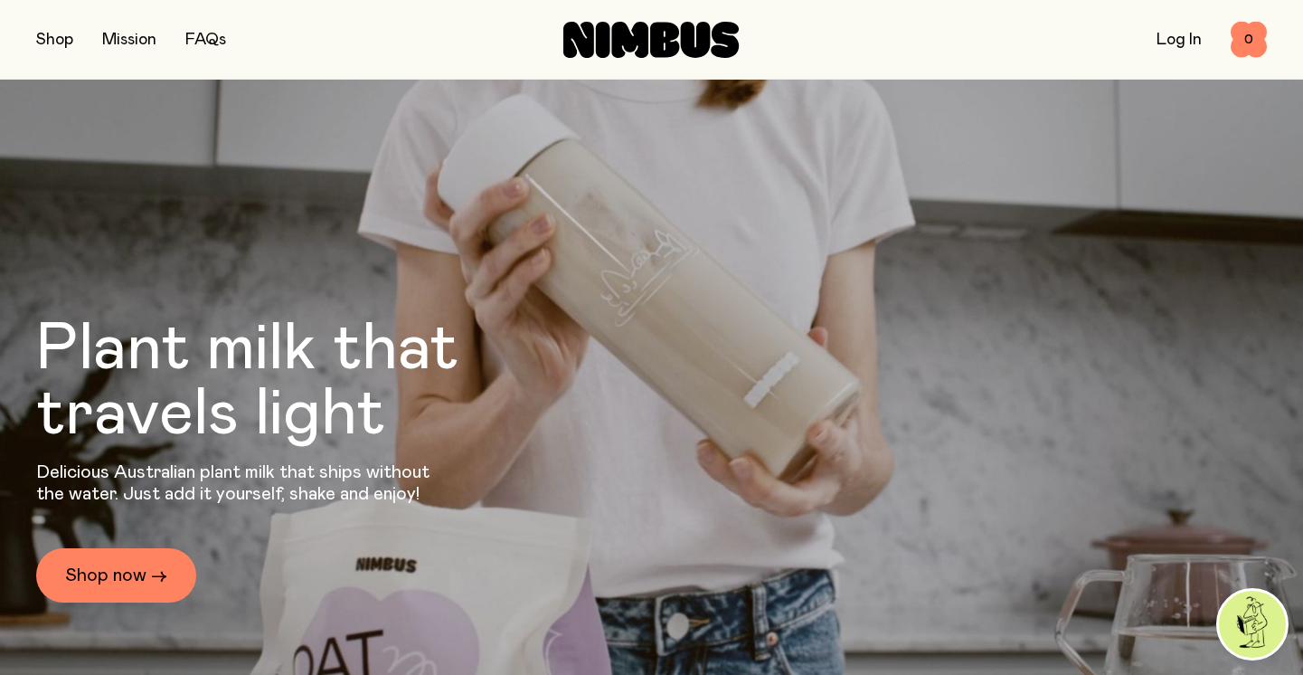
click at [57, 42] on button "button" at bounding box center [54, 39] width 37 height 25
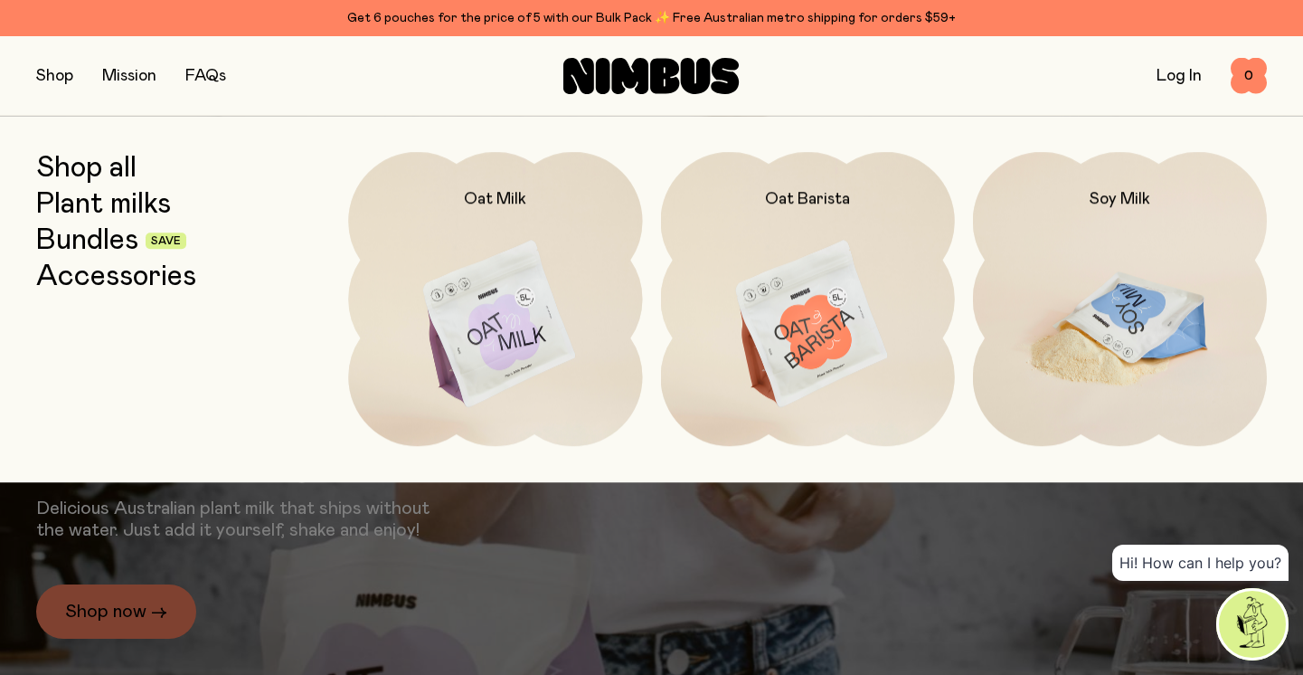
click at [1130, 283] on img at bounding box center [1120, 324] width 294 height 345
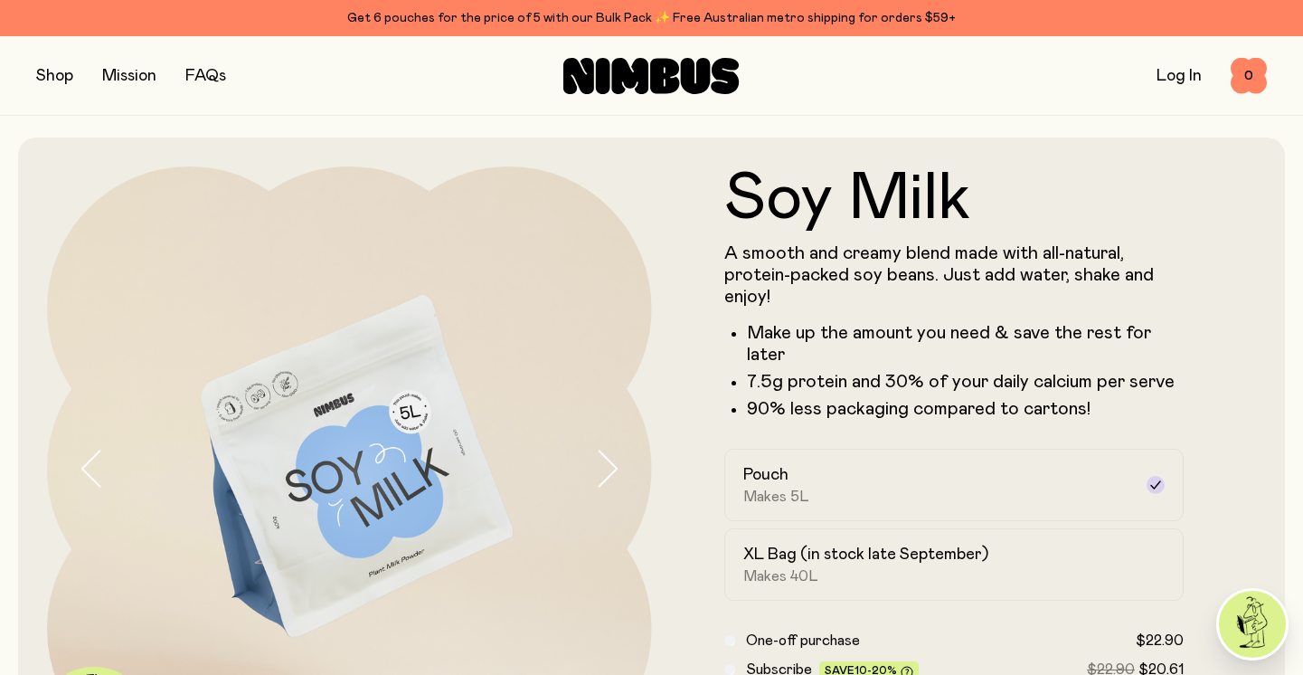
click at [59, 74] on button "button" at bounding box center [54, 75] width 37 height 25
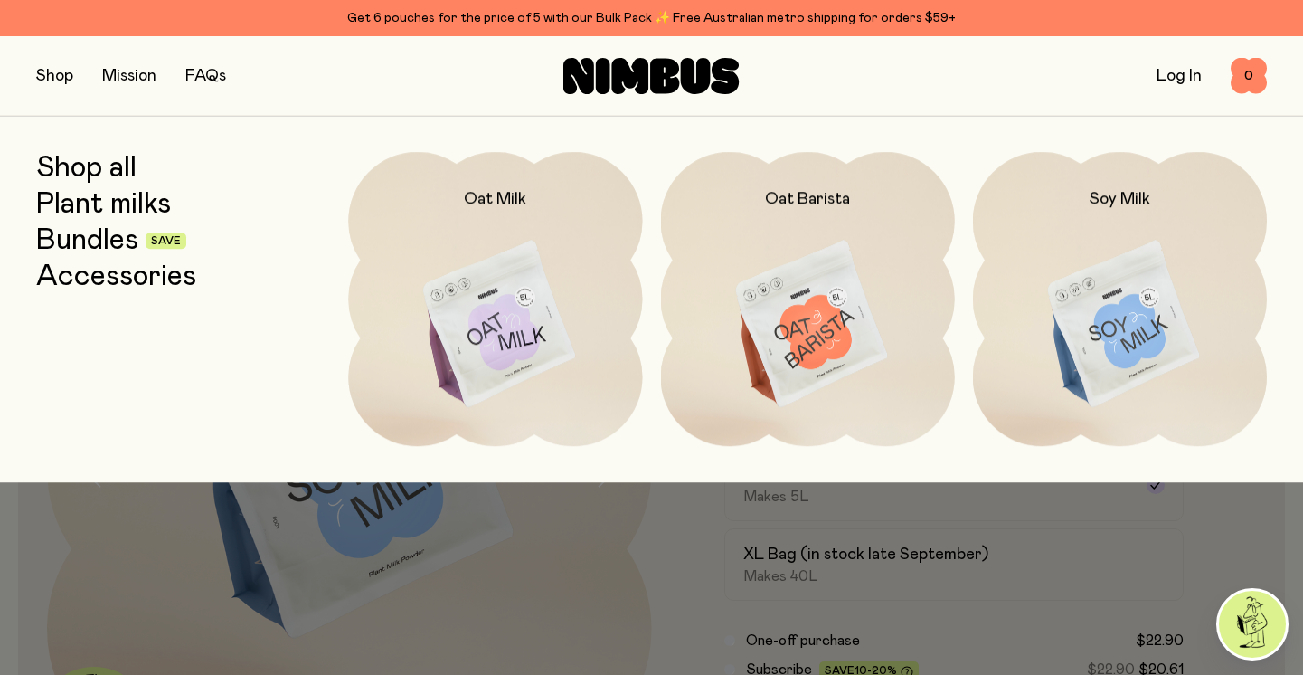
click at [92, 171] on link "Shop all" at bounding box center [86, 168] width 100 height 33
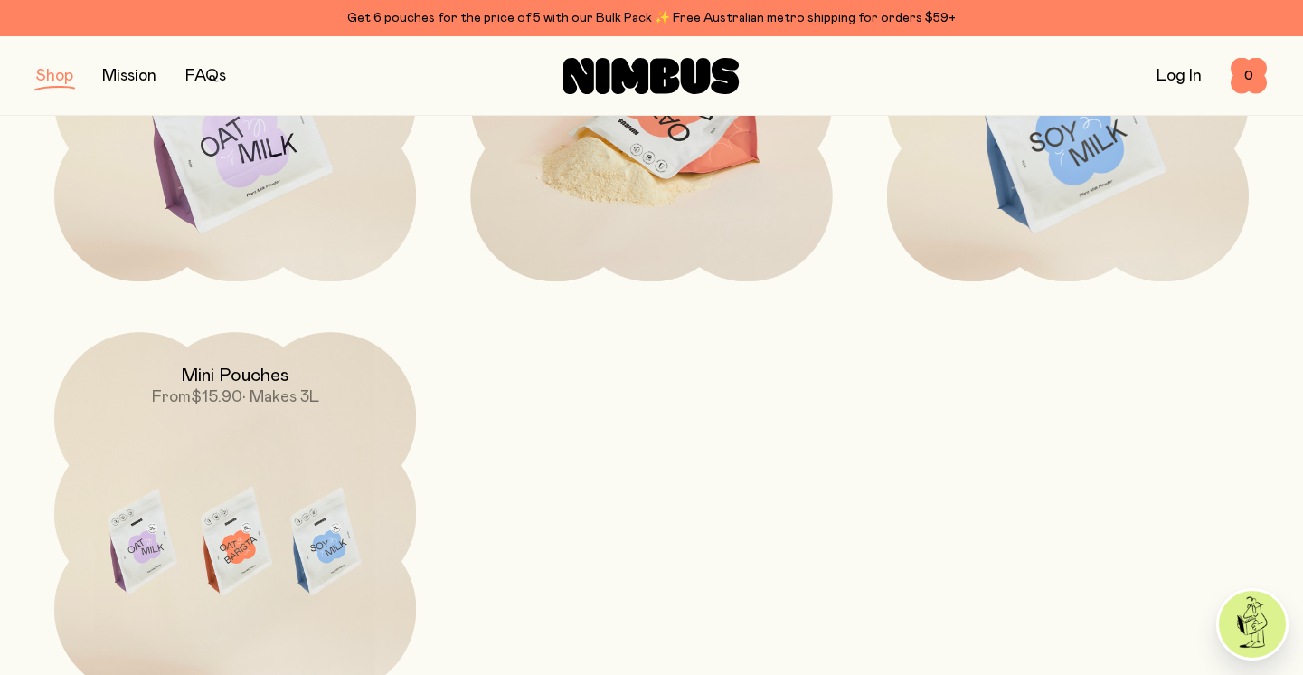
scroll to position [465, 0]
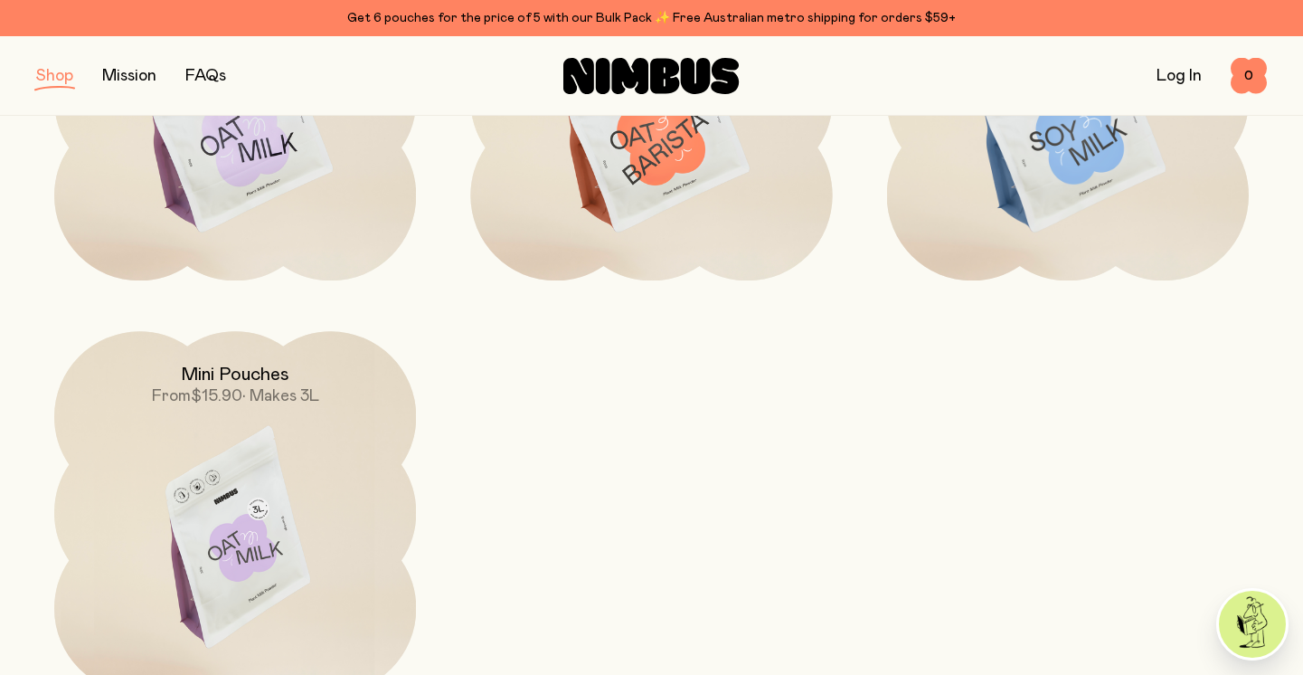
click at [232, 463] on img at bounding box center [235, 543] width 362 height 425
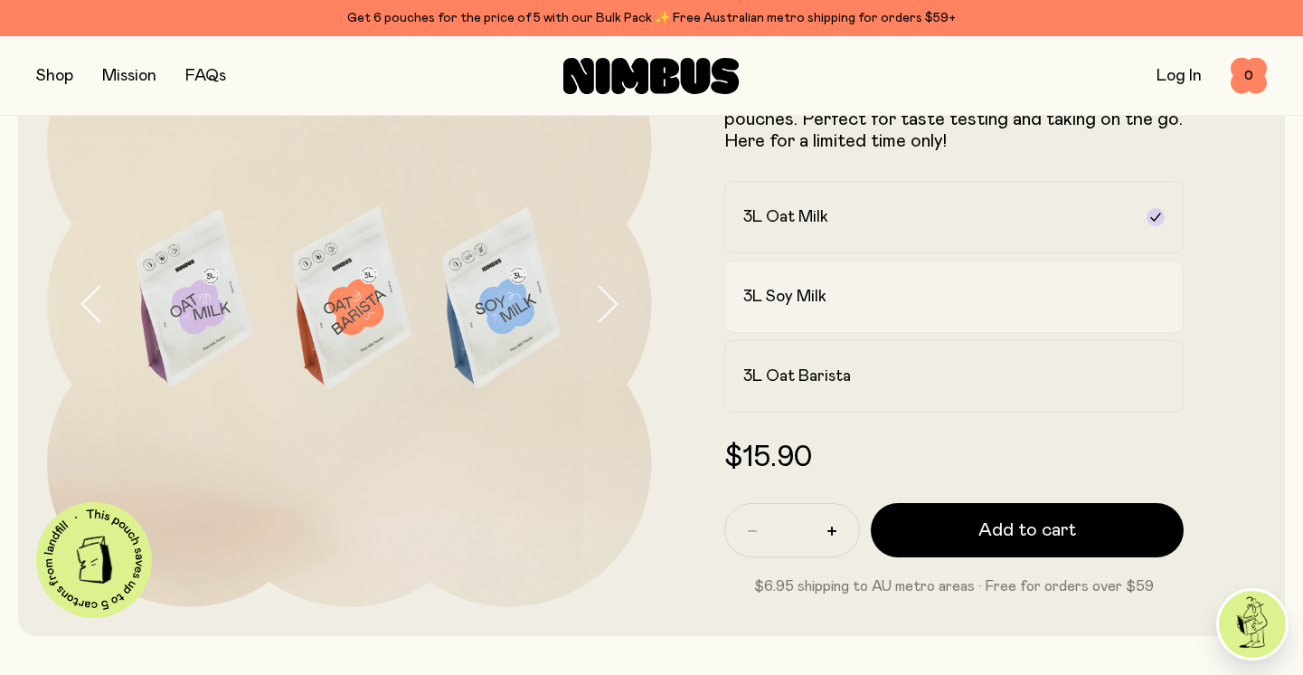
scroll to position [166, 0]
